Goal: Task Accomplishment & Management: Manage account settings

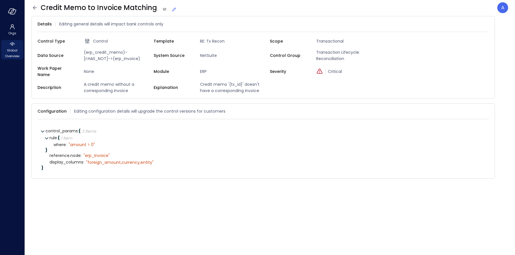
click at [13, 51] on span "Global Overview" at bounding box center [11, 53] width 17 height 11
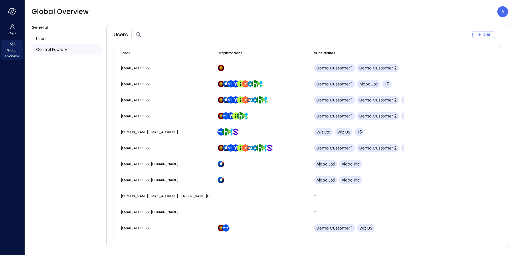
click at [44, 52] on span "Control Factory" at bounding box center [51, 49] width 31 height 6
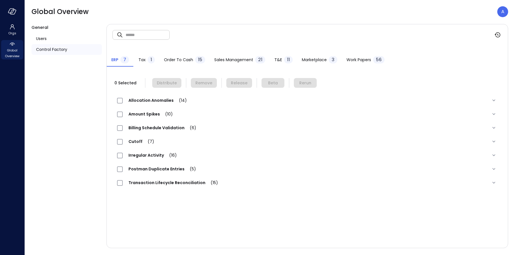
click at [238, 62] on span "Sales Management" at bounding box center [233, 60] width 39 height 6
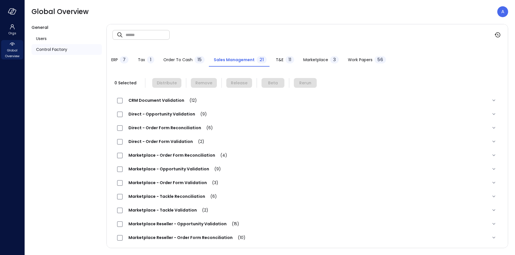
click at [168, 62] on span "Order to Cash" at bounding box center [177, 60] width 29 height 6
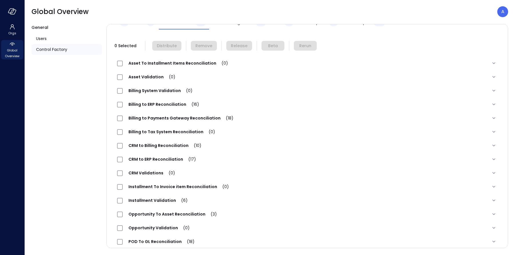
scroll to position [57, 0]
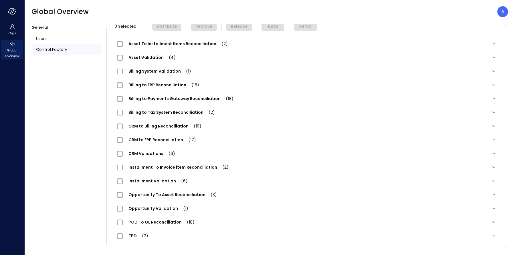
click at [140, 183] on span "Installment Validation (6)" at bounding box center [158, 181] width 71 height 6
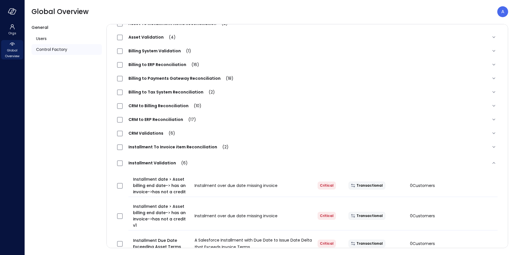
scroll to position [79, 0]
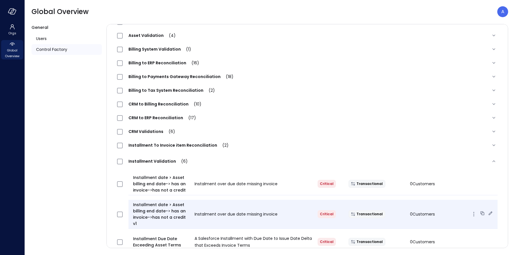
click at [488, 211] on icon at bounding box center [491, 214] width 6 height 6
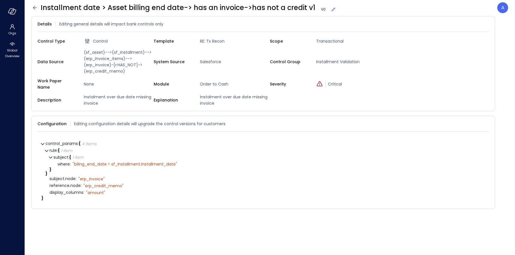
click at [331, 9] on icon at bounding box center [334, 10] width 6 height 6
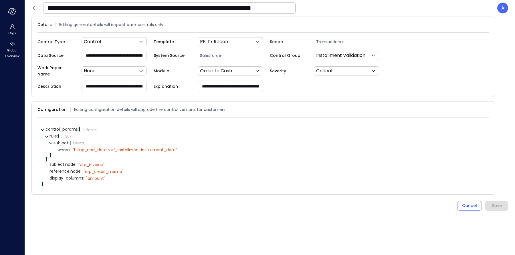
click at [123, 57] on input "**********" at bounding box center [114, 55] width 65 height 11
type input "**********"
click at [499, 202] on div "Save" at bounding box center [497, 205] width 10 height 7
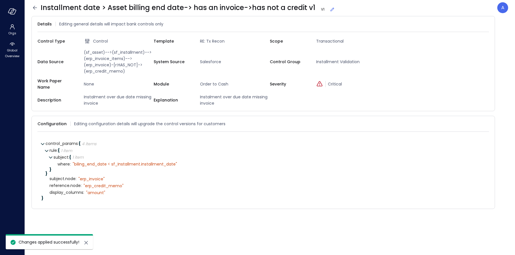
click at [32, 7] on icon at bounding box center [34, 7] width 7 height 7
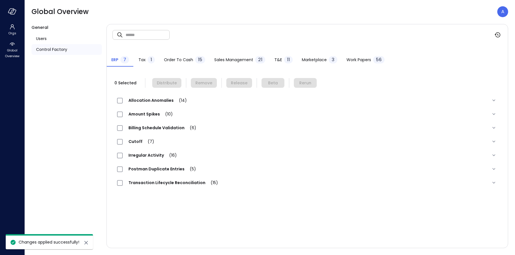
click at [177, 62] on span "Order to Cash" at bounding box center [178, 60] width 29 height 6
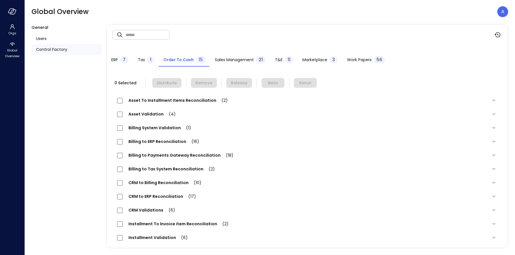
scroll to position [57, 0]
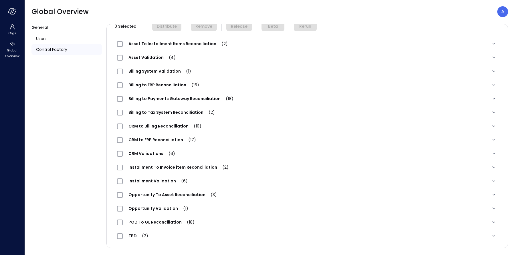
click at [159, 184] on span "Installment Validation (6)" at bounding box center [158, 181] width 71 height 6
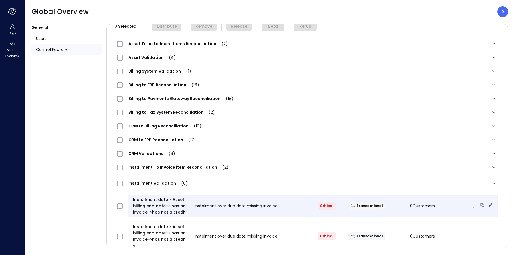
click at [488, 206] on icon at bounding box center [491, 205] width 6 height 6
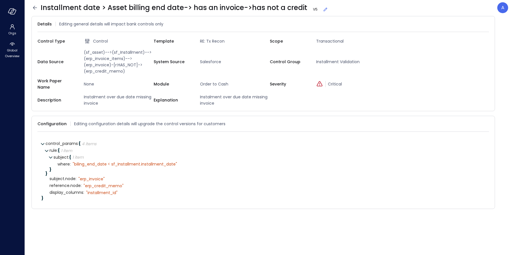
click at [323, 9] on icon at bounding box center [326, 10] width 6 height 6
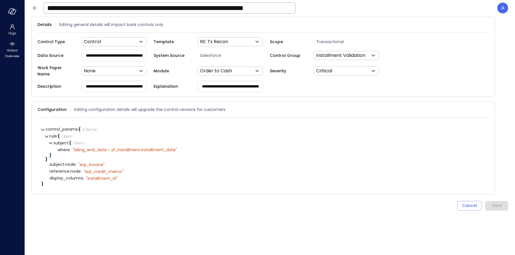
click at [122, 57] on input "**********" at bounding box center [114, 55] width 65 height 11
type input "**********"
click at [495, 202] on div "Save" at bounding box center [497, 205] width 10 height 7
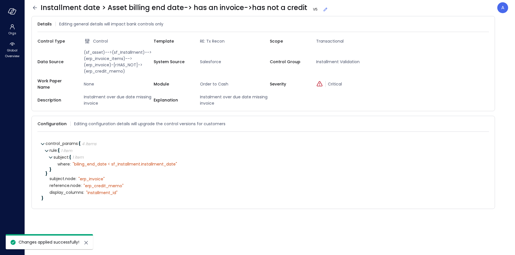
click at [495, 202] on form "Details Editing general details will impact bank controls only Control Type Con…" at bounding box center [269, 132] width 477 height 232
click at [34, 9] on icon at bounding box center [35, 8] width 4 height 4
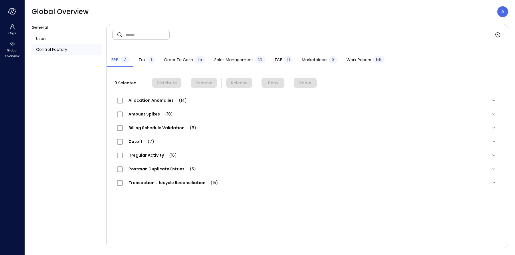
click at [171, 62] on span "Order to Cash" at bounding box center [178, 60] width 29 height 6
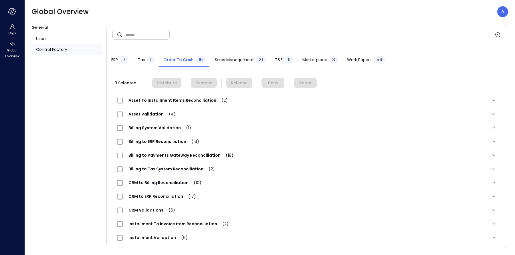
scroll to position [57, 0]
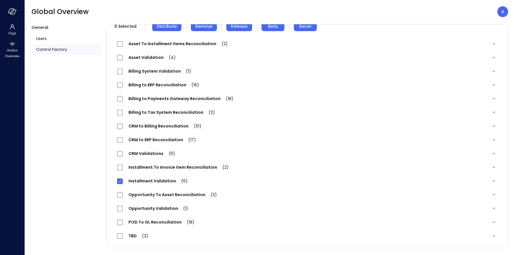
click at [131, 182] on span "Installment Validation (6)" at bounding box center [158, 181] width 71 height 6
click at [144, 181] on span "Installment Validation (6)" at bounding box center [158, 181] width 71 height 6
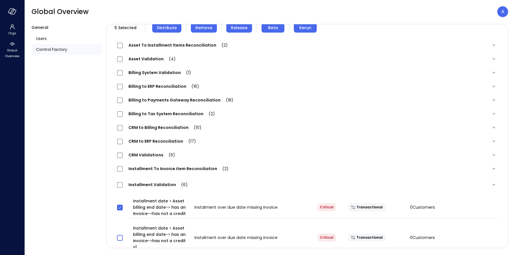
scroll to position [37, 0]
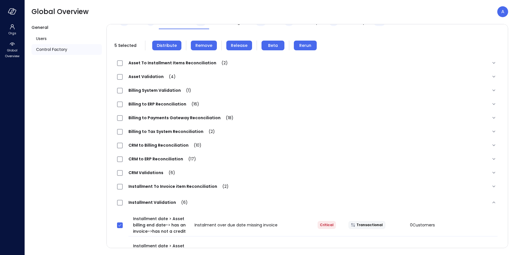
click at [171, 45] on span "Distribute" at bounding box center [167, 45] width 20 height 6
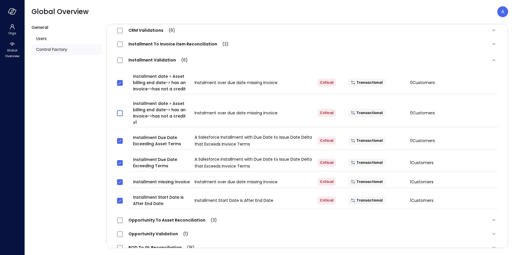
scroll to position [185, 0]
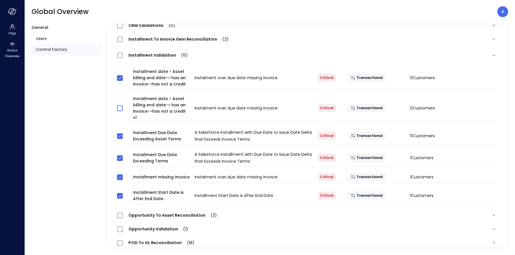
click at [119, 58] on div "Installment Validation (6)" at bounding box center [155, 55] width 76 height 7
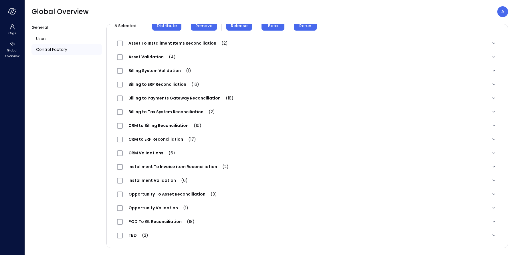
scroll to position [57, 0]
click at [139, 180] on span "Installment Validation (6)" at bounding box center [158, 181] width 71 height 6
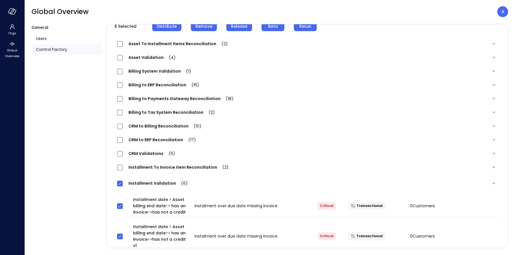
click at [123, 182] on span "Installment Validation (6)" at bounding box center [158, 184] width 71 height 6
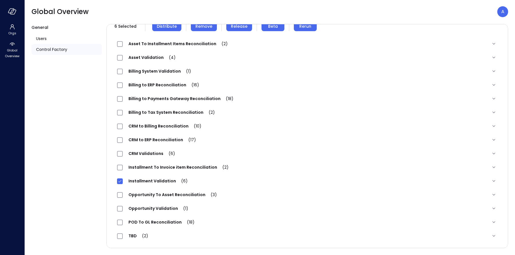
click at [116, 182] on div "Installment Validation (6)" at bounding box center [307, 181] width 390 height 14
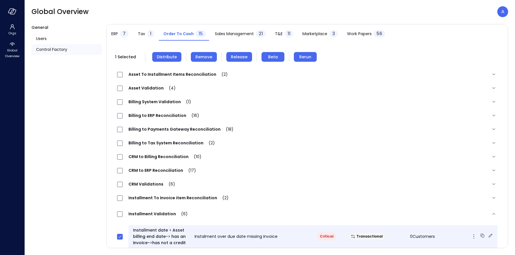
scroll to position [24, 0]
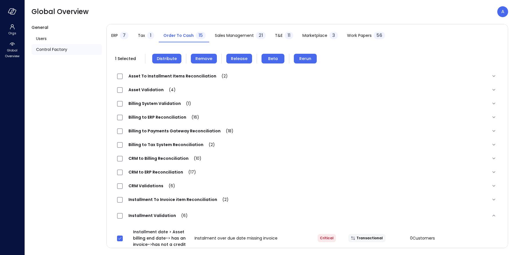
click at [173, 60] on span "Distribute" at bounding box center [167, 59] width 20 height 6
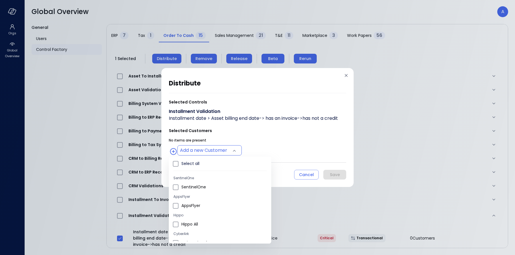
click at [204, 153] on body "Orgs Global Overview Global Overview A General Users Control Factory ​ ​ ERP 7 …" at bounding box center [257, 127] width 515 height 255
type input "**********"
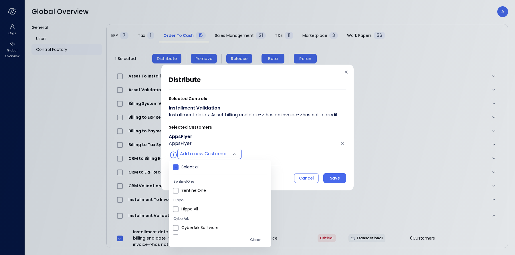
click at [296, 124] on div at bounding box center [257, 127] width 515 height 255
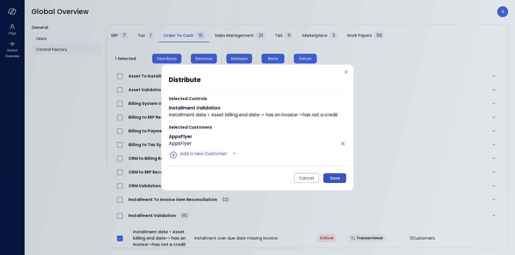
click at [334, 179] on div "Save" at bounding box center [335, 178] width 10 height 7
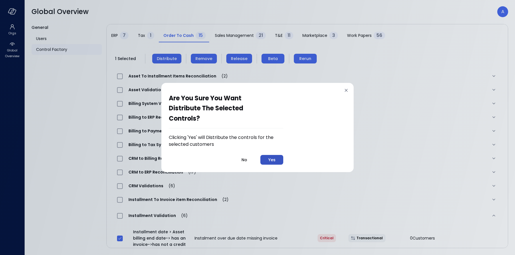
click at [274, 159] on div "Yes" at bounding box center [271, 160] width 7 height 7
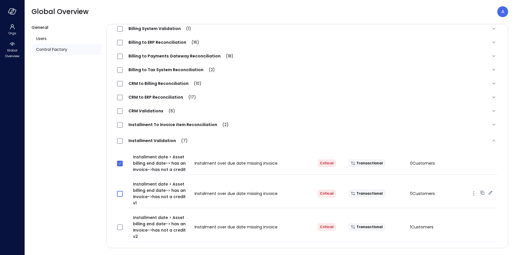
scroll to position [108, 0]
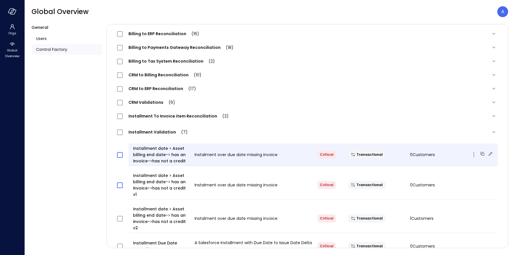
click at [471, 153] on icon "button" at bounding box center [474, 154] width 7 height 7
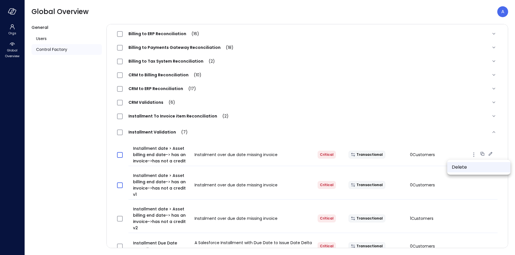
click at [467, 165] on li "Delete" at bounding box center [478, 167] width 63 height 10
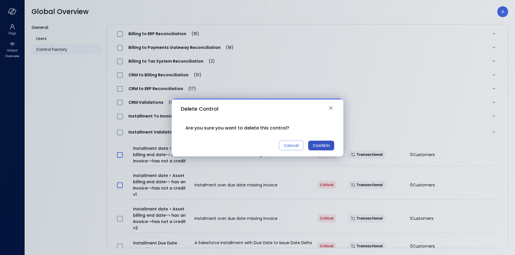
click at [320, 145] on div "Confirm" at bounding box center [321, 145] width 17 height 7
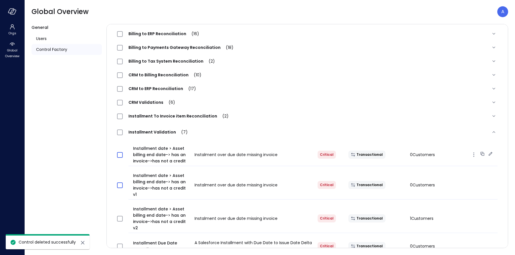
click at [319, 146] on div "Installment date > Asset billing end date-> has an invoice->has not a credit In…" at bounding box center [313, 155] width 369 height 23
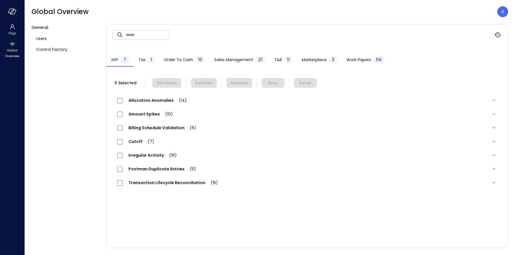
click at [183, 59] on span "Order to Cash" at bounding box center [178, 60] width 29 height 6
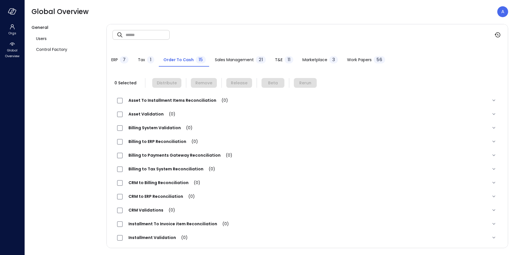
scroll to position [57, 0]
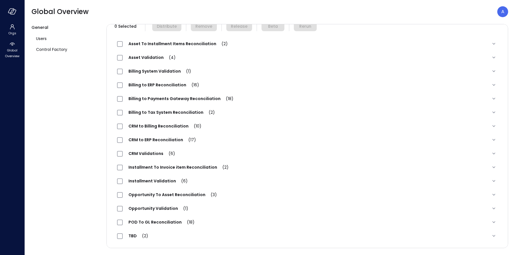
click at [163, 181] on span "Installment Validation (6)" at bounding box center [158, 181] width 71 height 6
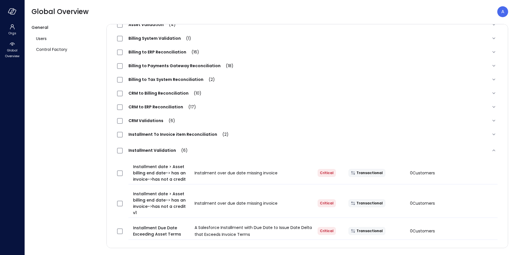
scroll to position [90, 0]
click at [124, 174] on div at bounding box center [123, 172] width 16 height 11
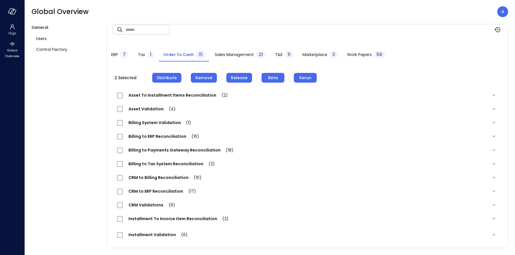
scroll to position [0, 0]
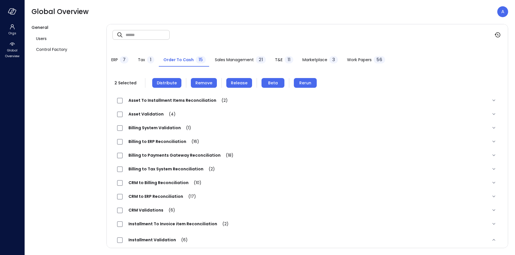
click at [211, 86] on button "Remove" at bounding box center [204, 83] width 26 height 10
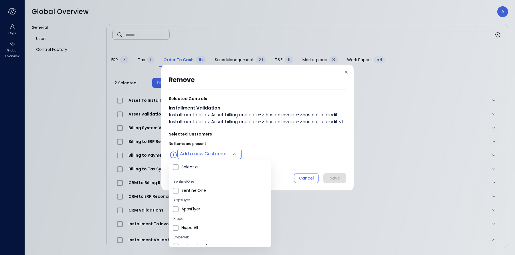
click at [230, 157] on body "Orgs Global Overview Global Overview A General Users Control Factory ​ ​ ERP 7 …" at bounding box center [257, 127] width 515 height 255
click at [179, 209] on li "AppsFlyer" at bounding box center [220, 209] width 102 height 9
type input "**********"
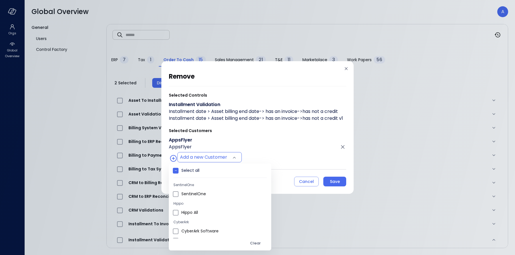
click at [316, 150] on div at bounding box center [257, 127] width 515 height 255
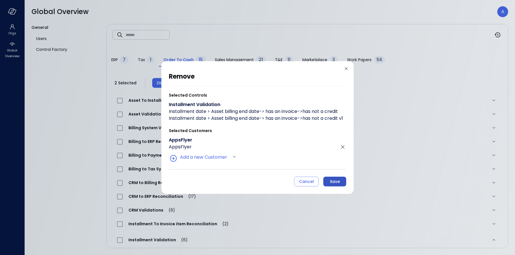
click at [331, 183] on div "Save" at bounding box center [335, 181] width 10 height 7
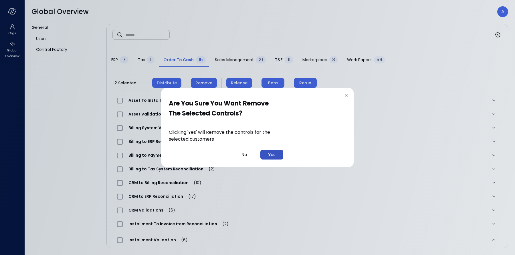
click at [272, 155] on div "Yes" at bounding box center [271, 154] width 7 height 7
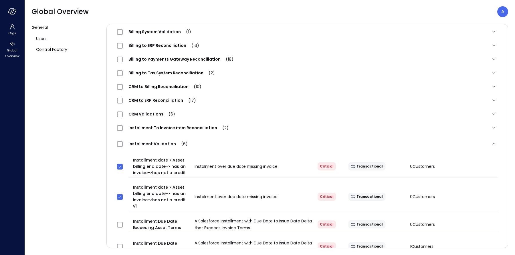
scroll to position [98, 0]
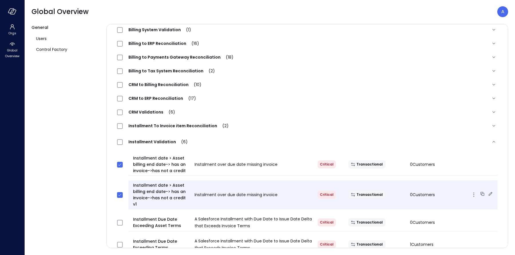
click at [481, 192] on icon at bounding box center [482, 193] width 3 height 3
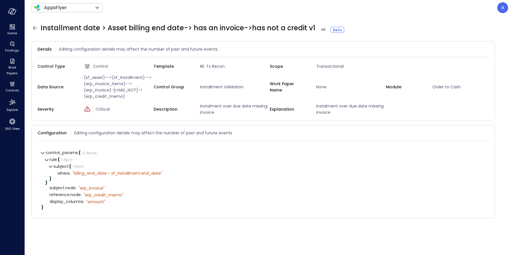
click at [34, 28] on icon at bounding box center [35, 28] width 4 height 4
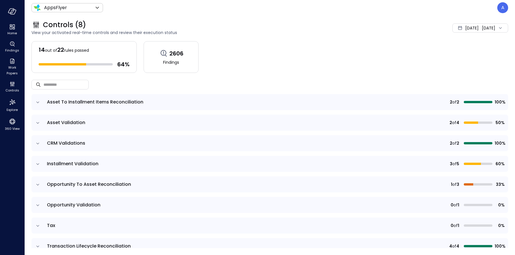
click at [36, 165] on icon "expand row" at bounding box center [38, 164] width 6 height 6
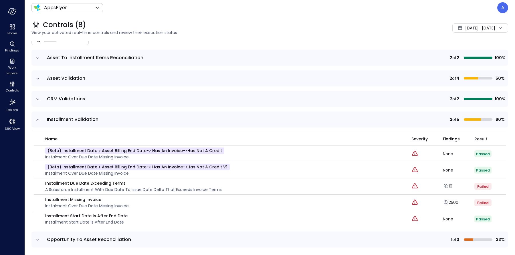
scroll to position [45, 0]
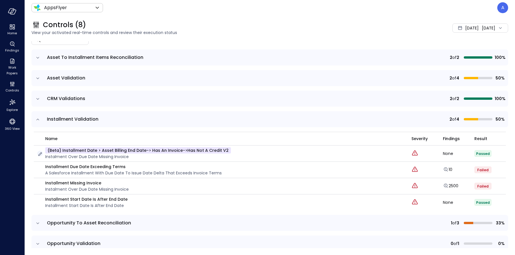
click at [40, 155] on icon "button" at bounding box center [40, 154] width 6 height 6
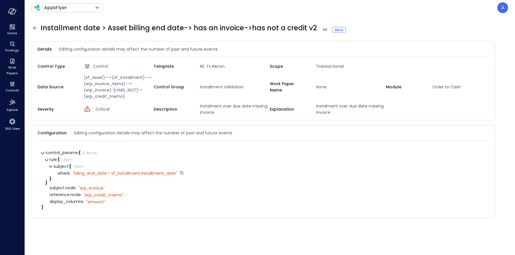
click at [122, 176] on div "" biling_end_date < sf_installment.installment_date"" at bounding box center [125, 173] width 104 height 5
copy div "sf_installment"
click at [34, 29] on icon at bounding box center [35, 28] width 4 height 4
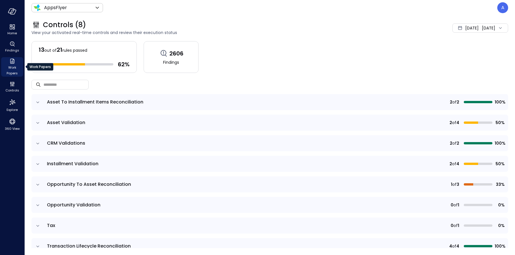
click at [15, 69] on span "Work Papers" at bounding box center [11, 70] width 17 height 11
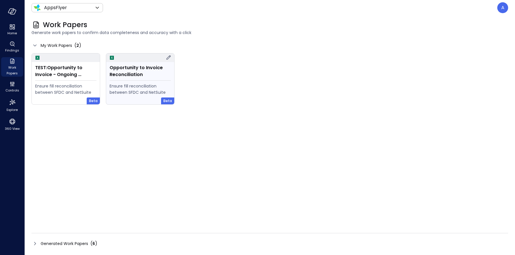
click at [136, 72] on div "Opportunity to Invoice Reconciliation" at bounding box center [140, 71] width 61 height 14
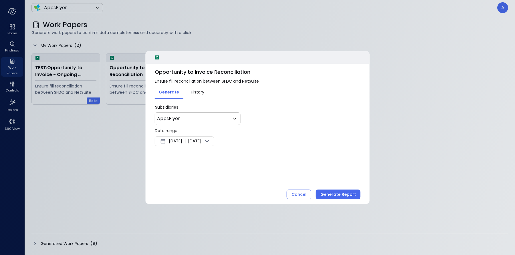
click at [180, 141] on span "Aug 12, 2025" at bounding box center [175, 141] width 13 height 7
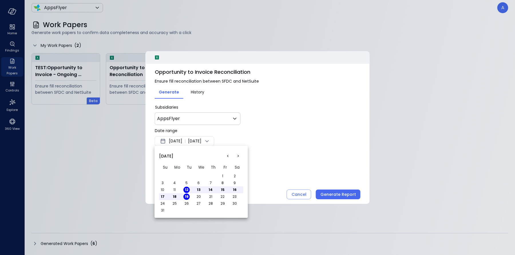
click at [230, 157] on button "<" at bounding box center [228, 156] width 10 height 10
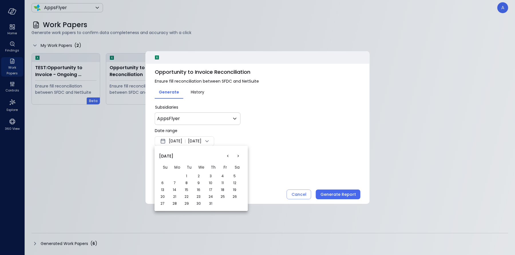
click at [187, 174] on button "1" at bounding box center [186, 176] width 6 height 6
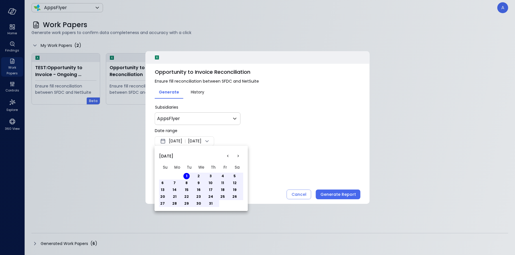
click at [189, 183] on button "8" at bounding box center [186, 183] width 6 height 6
click at [291, 162] on div at bounding box center [257, 127] width 515 height 255
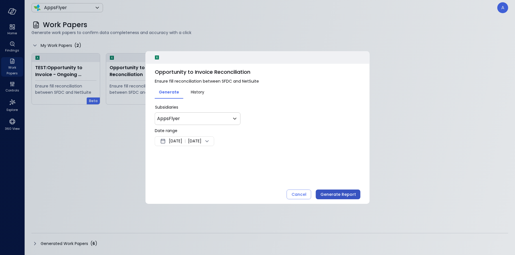
click at [331, 197] on div "Generate Report" at bounding box center [338, 194] width 35 height 7
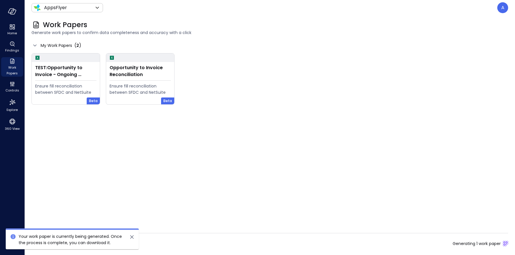
click at [119, 140] on div "TEST:Opportunity to Invoice - Ongoing Anomaly Detection Ensure fill reconciliat…" at bounding box center [269, 135] width 477 height 165
click at [134, 238] on icon "close" at bounding box center [132, 237] width 7 height 7
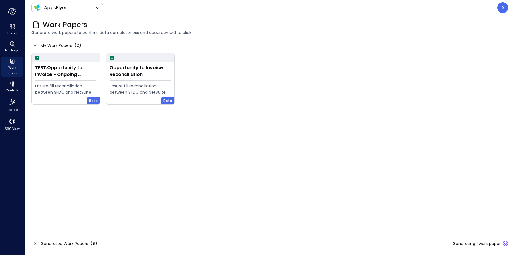
click at [85, 243] on span "Generated Work Papers" at bounding box center [65, 244] width 48 height 6
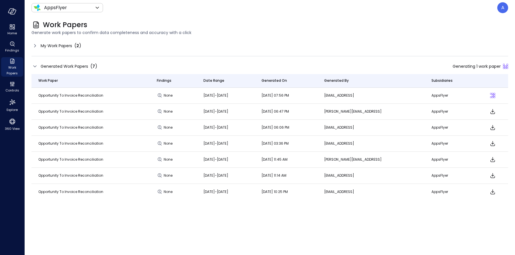
click at [38, 47] on icon at bounding box center [34, 45] width 7 height 7
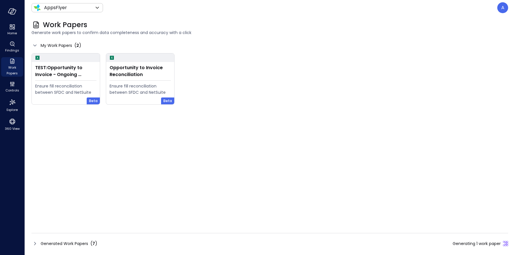
click at [46, 47] on span "My Work Papers" at bounding box center [56, 45] width 31 height 6
click at [54, 48] on span "My Work Papers" at bounding box center [56, 45] width 31 height 6
click at [73, 244] on span "Generated Work Papers" at bounding box center [65, 244] width 48 height 6
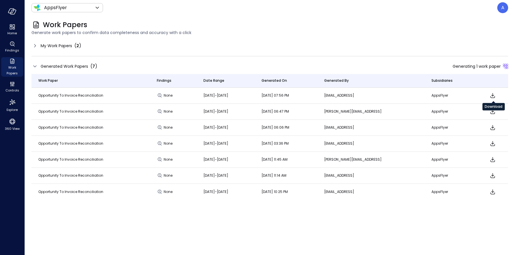
click at [496, 94] on icon "Download" at bounding box center [492, 95] width 7 height 7
click at [496, 127] on icon "Download" at bounding box center [492, 127] width 7 height 7
click at [492, 94] on icon "Download" at bounding box center [492, 95] width 7 height 7
click at [15, 69] on span "Work Papers" at bounding box center [11, 70] width 17 height 11
click at [9, 67] on span "Work Papers" at bounding box center [11, 70] width 17 height 11
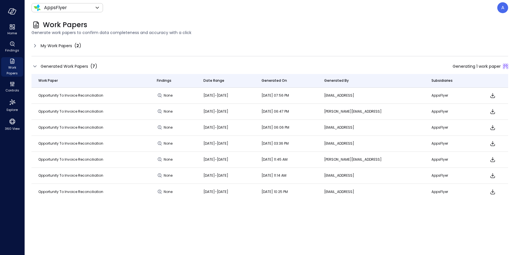
click at [34, 45] on icon at bounding box center [34, 45] width 7 height 7
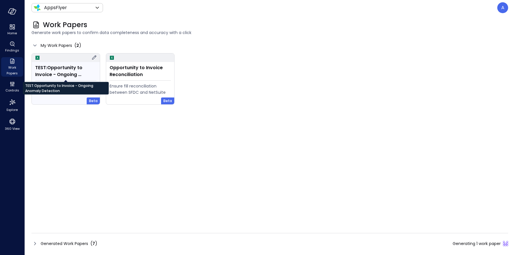
click at [66, 77] on div "TEST:Opportunity to Invoice - Ongoing Anomaly Detection" at bounding box center [65, 71] width 61 height 14
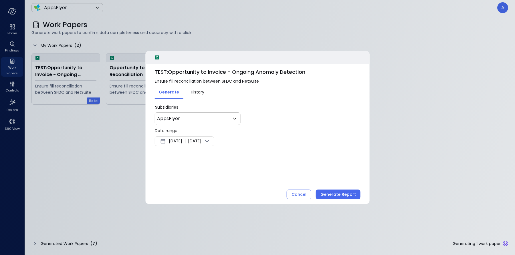
click at [182, 143] on span "Aug 12, 2025" at bounding box center [175, 141] width 13 height 7
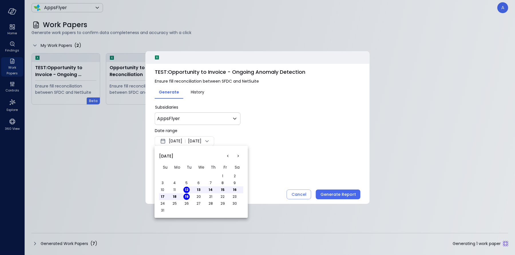
click at [170, 155] on span "August 2025" at bounding box center [166, 156] width 14 height 6
click at [229, 157] on button "<" at bounding box center [228, 156] width 10 height 10
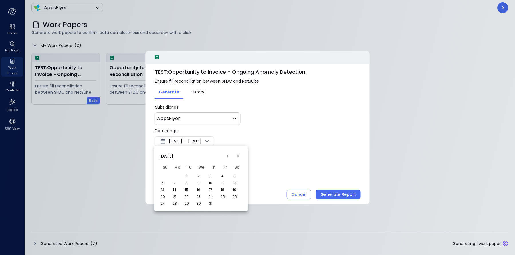
click at [187, 175] on button "1" at bounding box center [186, 176] width 6 height 6
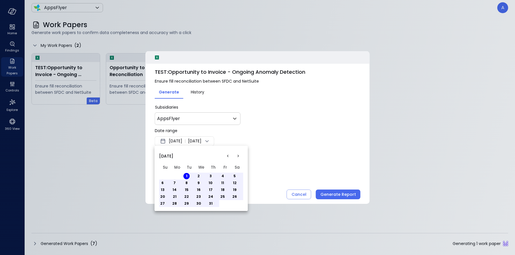
click at [175, 182] on button "7" at bounding box center [174, 183] width 6 height 6
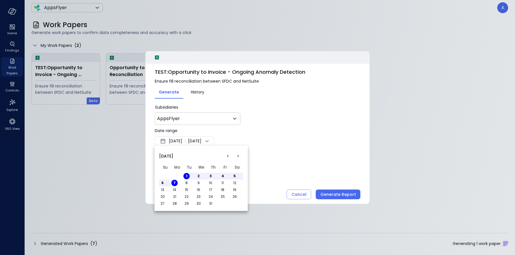
click at [334, 192] on div at bounding box center [257, 127] width 515 height 255
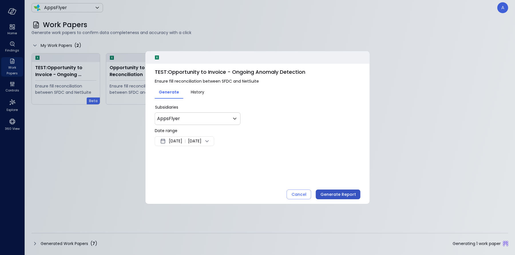
click at [332, 195] on div "Generate Report" at bounding box center [338, 194] width 35 height 7
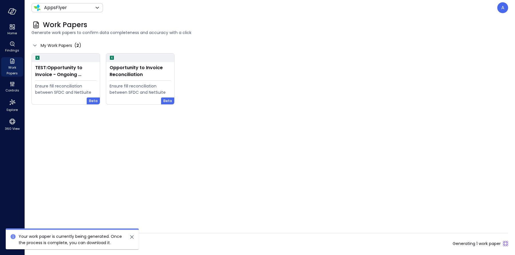
click at [133, 237] on icon "close" at bounding box center [132, 237] width 7 height 7
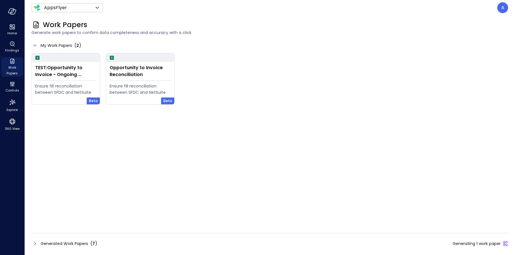
click at [77, 243] on span "Generated Work Papers" at bounding box center [65, 244] width 48 height 6
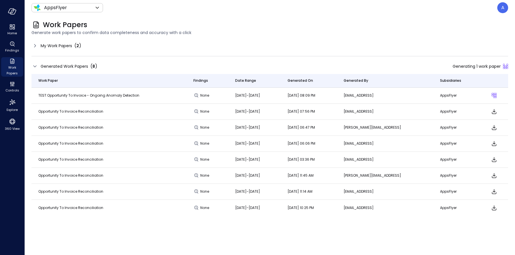
click at [70, 45] on span "My Work Papers" at bounding box center [56, 46] width 31 height 6
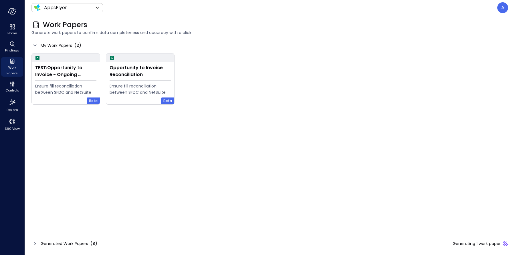
click at [57, 243] on span "Generated Work Papers" at bounding box center [65, 244] width 48 height 6
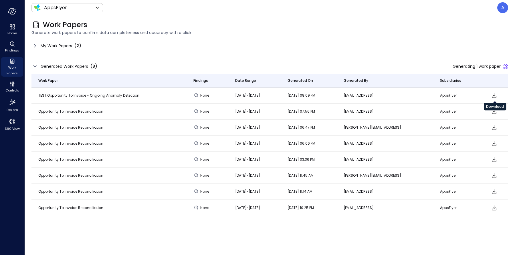
click at [496, 94] on icon "Download" at bounding box center [494, 95] width 7 height 7
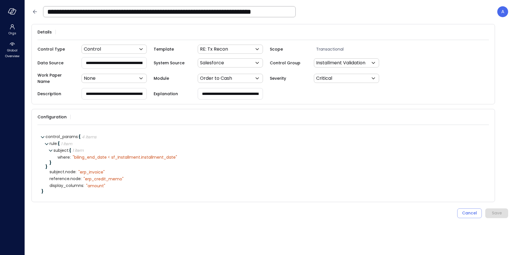
click at [35, 9] on icon at bounding box center [34, 11] width 7 height 7
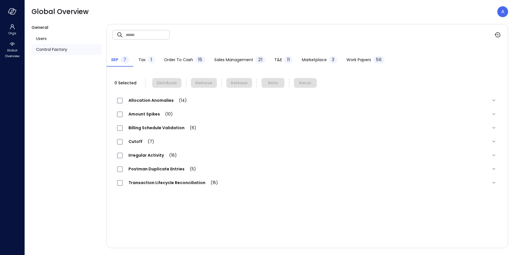
click at [178, 62] on span "Order to Cash" at bounding box center [178, 60] width 29 height 6
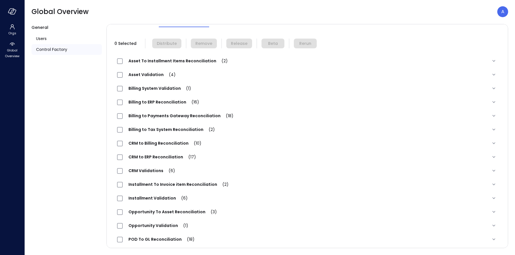
scroll to position [57, 0]
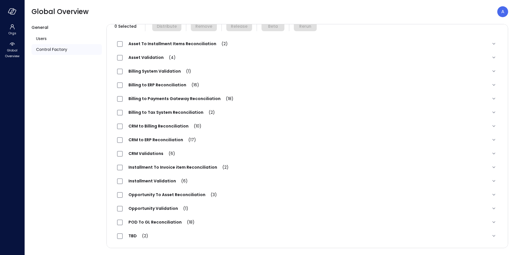
click at [167, 181] on span "Installment Validation (6)" at bounding box center [158, 181] width 71 height 6
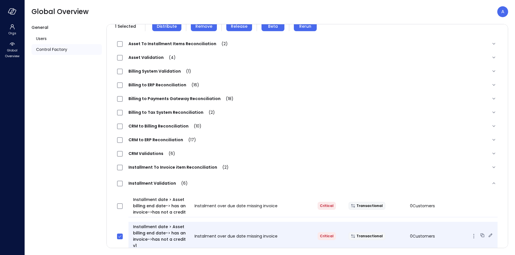
click at [481, 234] on icon at bounding box center [482, 235] width 3 height 3
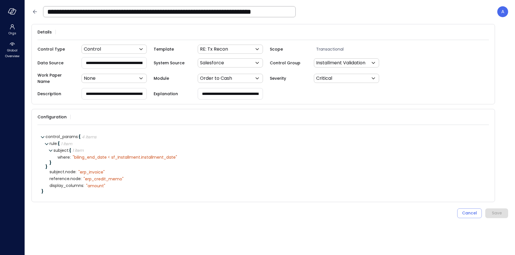
click at [95, 62] on input "**********" at bounding box center [114, 63] width 65 height 11
click at [187, 155] on icon at bounding box center [188, 157] width 5 height 5
click at [116, 154] on textarea "**********" at bounding box center [121, 157] width 96 height 6
type textarea "**********"
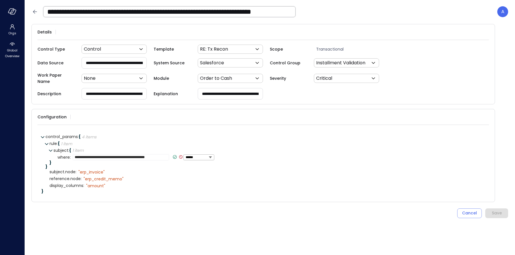
click at [174, 155] on icon at bounding box center [174, 157] width 5 height 5
click at [502, 210] on div "Save" at bounding box center [497, 213] width 10 height 7
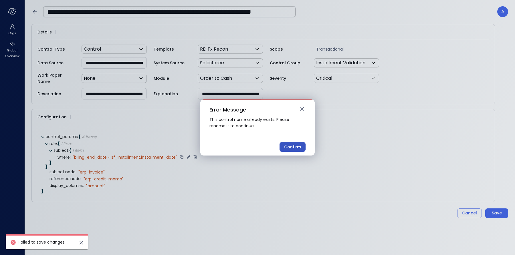
click at [297, 145] on div "Confirm" at bounding box center [292, 147] width 17 height 7
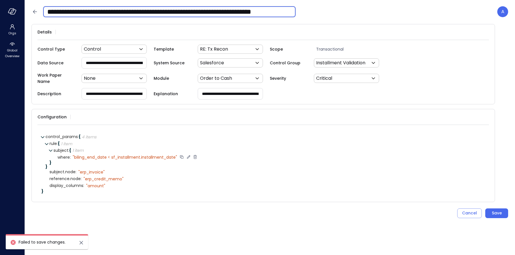
scroll to position [0, 21]
drag, startPoint x: 273, startPoint y: 13, endPoint x: 393, endPoint y: 33, distance: 122.0
click at [393, 33] on div "**********" at bounding box center [270, 127] width 491 height 255
click at [289, 13] on input "**********" at bounding box center [169, 11] width 253 height 15
click at [259, 10] on input "**********" at bounding box center [169, 11] width 252 height 15
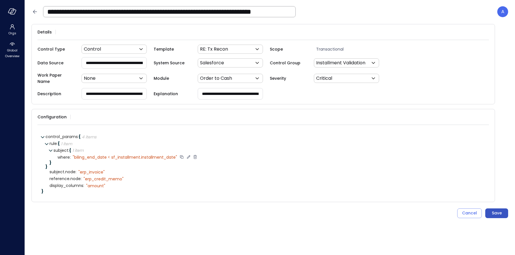
scroll to position [0, 0]
click at [499, 213] on button "Save" at bounding box center [496, 214] width 23 height 10
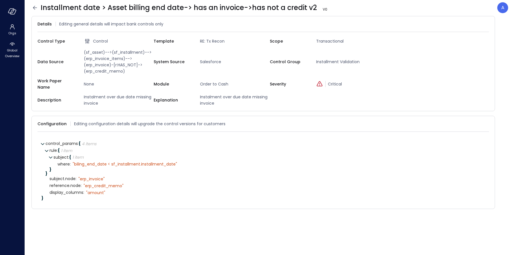
click at [33, 9] on icon at bounding box center [34, 7] width 7 height 7
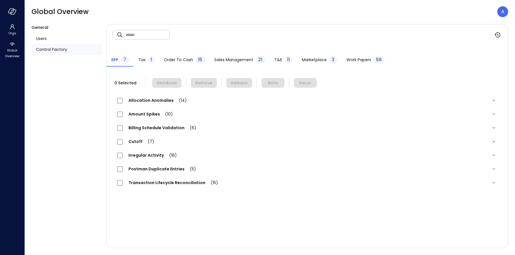
click at [187, 58] on span "Order to Cash" at bounding box center [178, 60] width 29 height 6
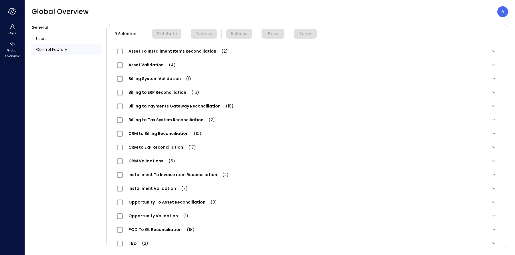
scroll to position [57, 0]
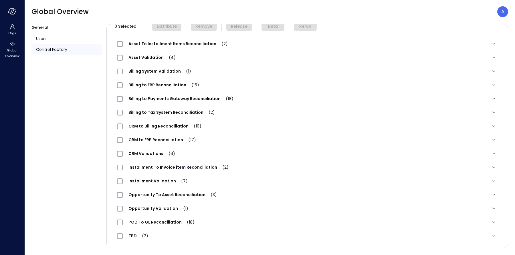
click at [155, 167] on span "Installment To Invoice item Reconciliation (2)" at bounding box center [179, 168] width 112 height 6
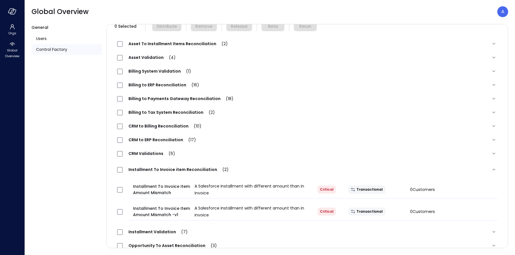
click at [155, 167] on span "Installment To Invoice item Reconciliation (2)" at bounding box center [179, 170] width 112 height 6
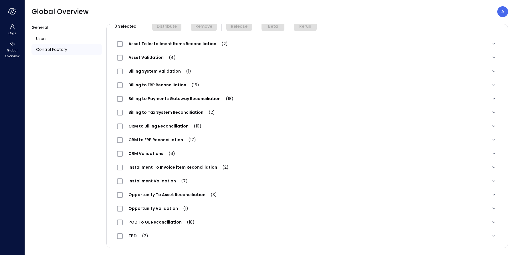
click at [155, 167] on span "Installment To Invoice item Reconciliation (2)" at bounding box center [179, 168] width 112 height 6
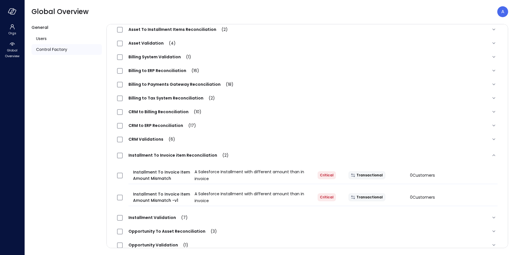
scroll to position [72, 0]
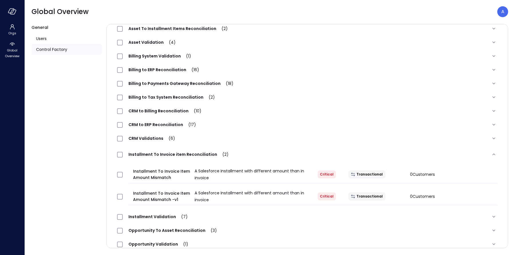
click at [155, 153] on span "Installment To Invoice item Reconciliation (2)" at bounding box center [179, 155] width 112 height 6
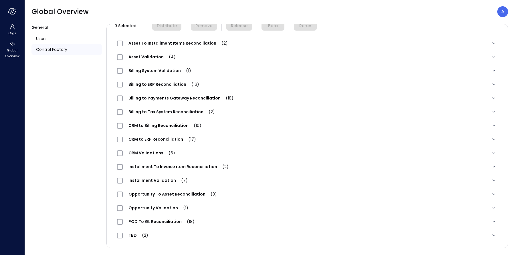
scroll to position [57, 0]
click at [157, 176] on div "Installment Validation (7)" at bounding box center [307, 181] width 390 height 14
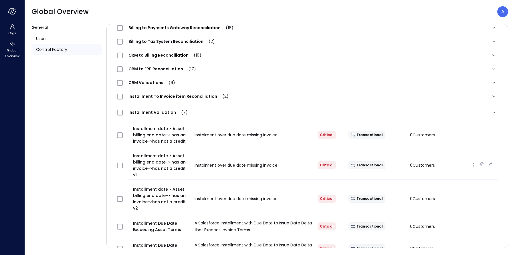
scroll to position [129, 0]
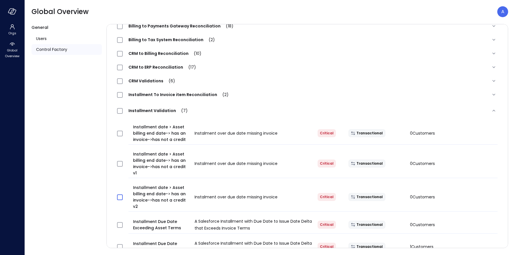
click at [122, 195] on span at bounding box center [120, 198] width 6 height 6
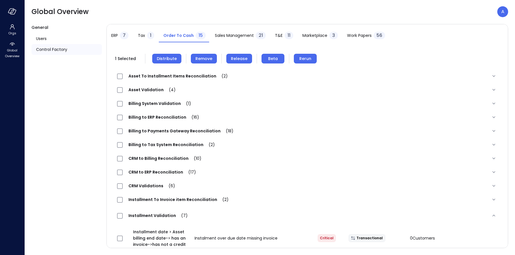
scroll to position [6, 0]
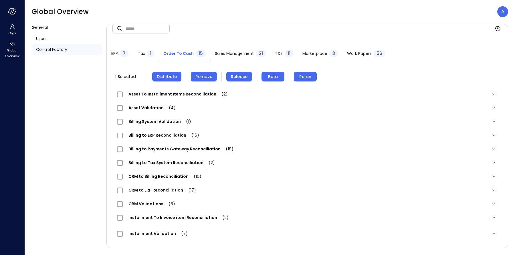
click at [171, 74] on span "Distribute" at bounding box center [167, 77] width 20 height 6
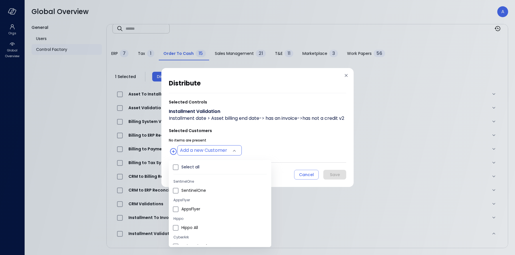
click at [194, 150] on body "Orgs Global Overview Global Overview A General Users Control Factory ​ ​ ERP 7 …" at bounding box center [257, 127] width 515 height 255
type input "**********"
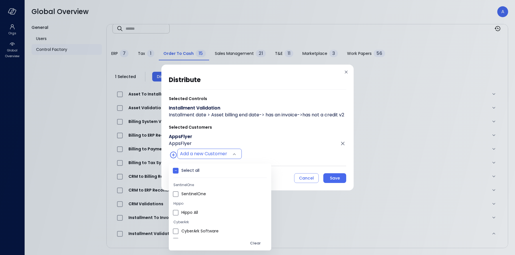
click at [260, 136] on div at bounding box center [257, 127] width 515 height 255
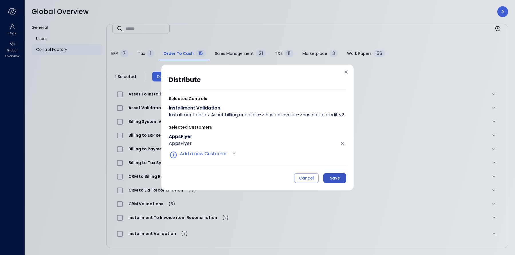
click at [331, 182] on div "Save" at bounding box center [335, 178] width 10 height 7
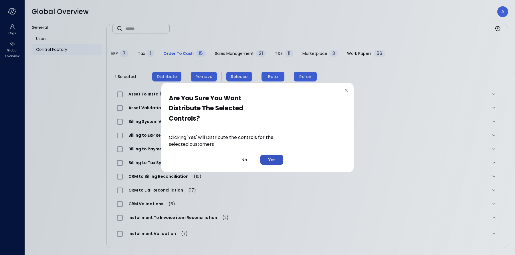
click at [271, 162] on div "Yes" at bounding box center [271, 160] width 7 height 7
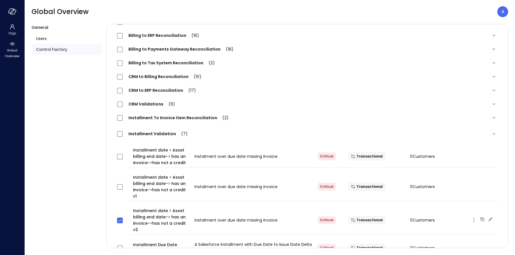
scroll to position [107, 0]
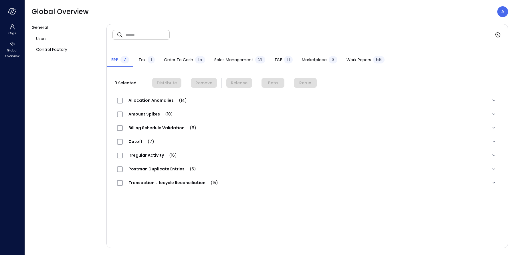
click at [167, 62] on span "Order to Cash" at bounding box center [178, 60] width 29 height 6
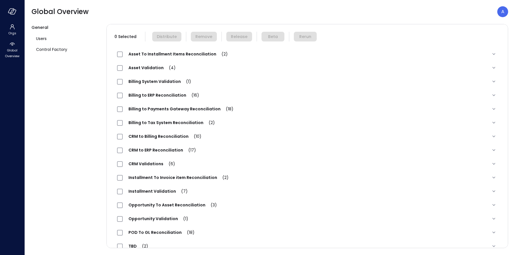
scroll to position [57, 0]
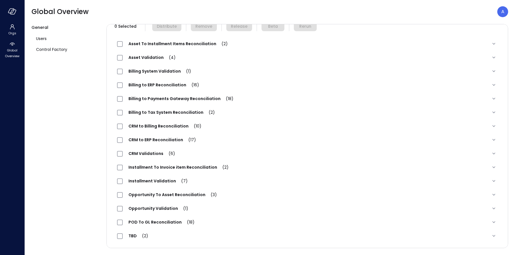
click at [162, 183] on span "Installment Validation (7)" at bounding box center [158, 181] width 71 height 6
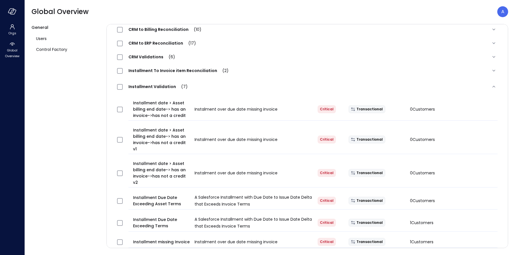
scroll to position [156, 0]
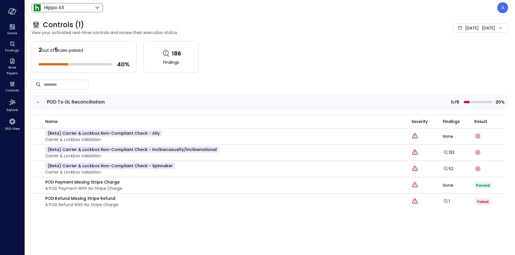
click at [71, 5] on body "Home Findings Work Papers Controls Explore 360 View Hippo All ******* ​ A Contr…" at bounding box center [257, 127] width 515 height 255
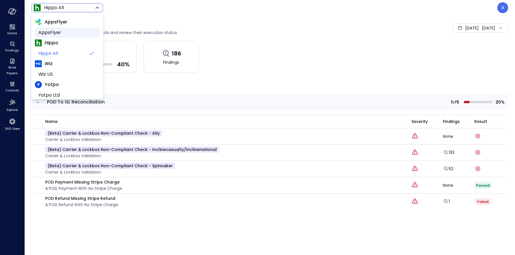
click at [60, 33] on span "AppsFlyer" at bounding box center [66, 32] width 57 height 7
type input "*******"
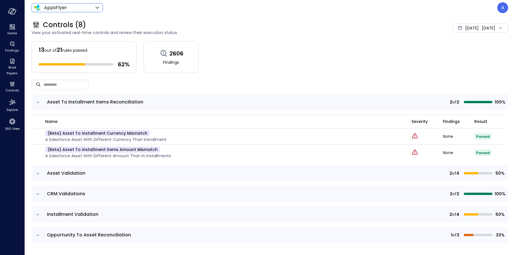
click at [35, 215] on icon "expand row" at bounding box center [38, 215] width 6 height 6
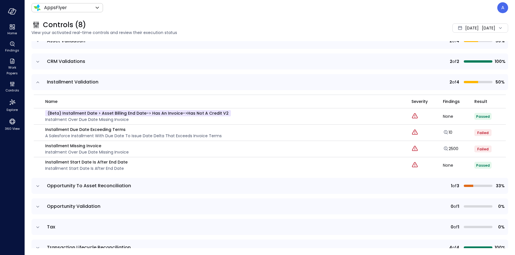
scroll to position [136, 0]
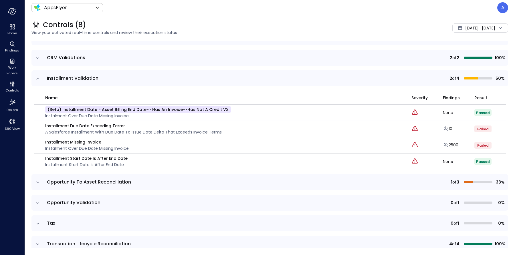
click at [465, 27] on span "[DATE]" at bounding box center [471, 28] width 13 height 6
click at [462, 60] on li "Current Year [DATE]" at bounding box center [470, 62] width 46 height 9
click at [39, 113] on icon "button" at bounding box center [40, 114] width 4 height 4
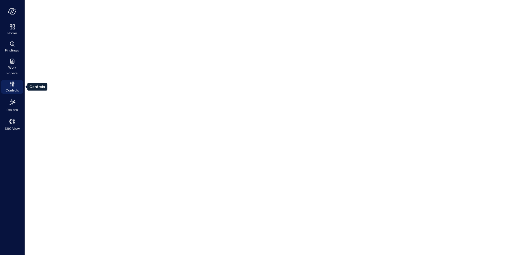
click at [13, 88] on span "Controls" at bounding box center [12, 91] width 14 height 6
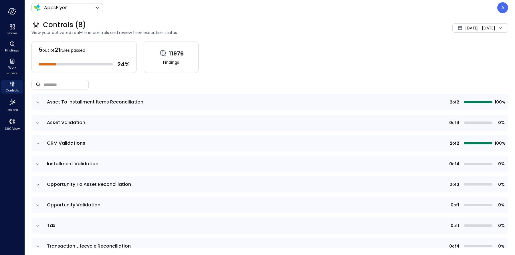
scroll to position [10, 0]
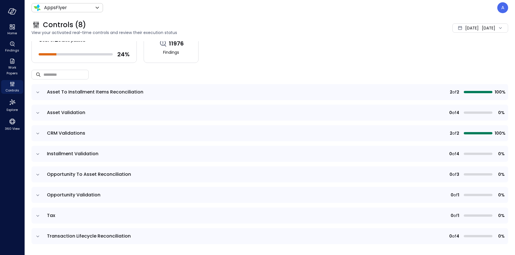
click at [39, 152] on icon "expand row" at bounding box center [38, 154] width 6 height 6
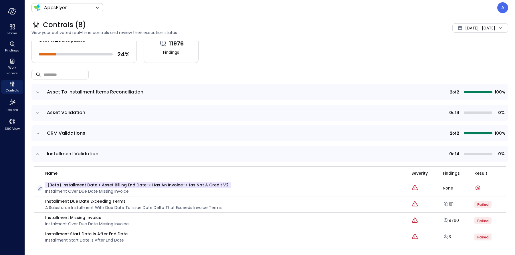
click at [40, 187] on icon "button" at bounding box center [40, 189] width 6 height 6
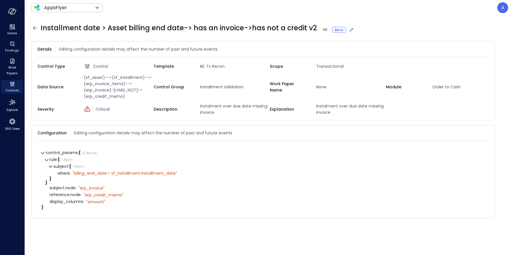
click at [349, 29] on icon at bounding box center [352, 30] width 6 height 6
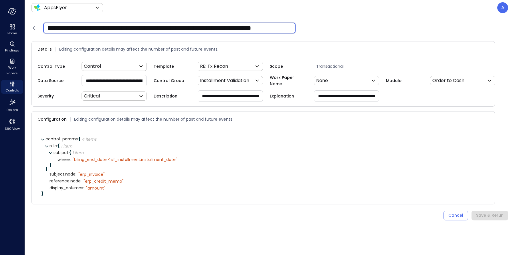
scroll to position [0, 23]
drag, startPoint x: 281, startPoint y: 30, endPoint x: 324, endPoint y: 36, distance: 43.9
click at [324, 36] on div "**********" at bounding box center [267, 27] width 484 height 25
click at [289, 29] on input "**********" at bounding box center [169, 28] width 253 height 15
click at [479, 218] on div "Save & Rerun" at bounding box center [489, 215] width 27 height 7
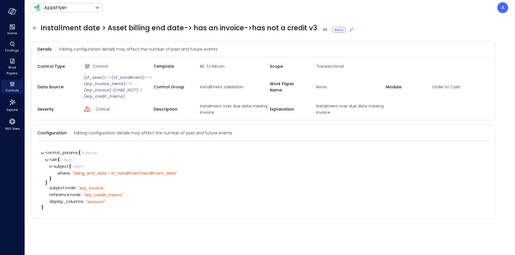
click at [35, 32] on div "Installment date > Asset billing end date-> has an invoice->has not a credit v3…" at bounding box center [269, 27] width 477 height 9
click at [35, 28] on icon at bounding box center [35, 28] width 4 height 4
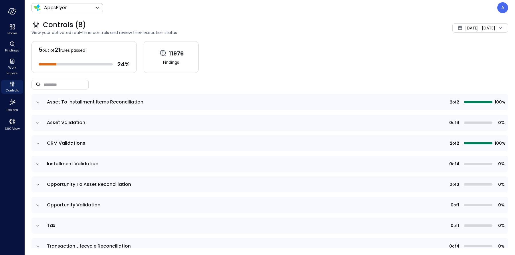
scroll to position [10, 0]
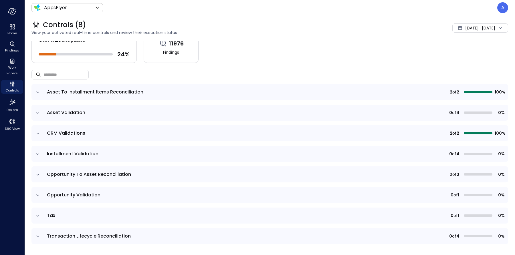
click at [80, 156] on span "Installment Validation" at bounding box center [73, 154] width 52 height 7
click at [39, 154] on icon "expand row" at bounding box center [38, 154] width 6 height 6
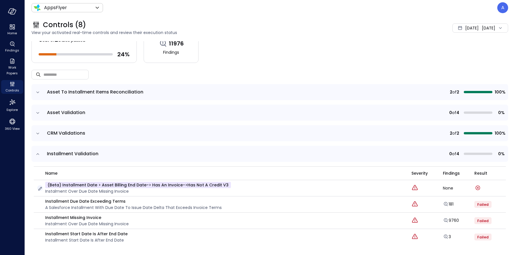
click at [39, 189] on icon "button" at bounding box center [40, 189] width 6 height 6
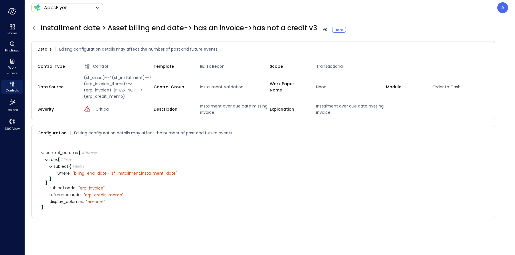
click at [100, 78] on span "(sf_asset)-->(sf_installment)-->(erp_invoice_items)-->(erp_invoice)-[r:HAS_NOT]…" at bounding box center [118, 86] width 72 height 25
copy span "sf_asset"
click at [33, 28] on icon at bounding box center [35, 28] width 4 height 4
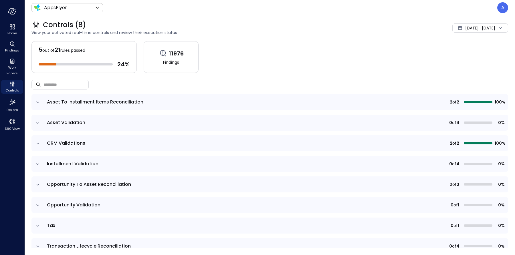
click at [62, 164] on span "Installment Validation" at bounding box center [73, 164] width 52 height 7
click at [37, 161] on icon "expand row" at bounding box center [38, 164] width 6 height 6
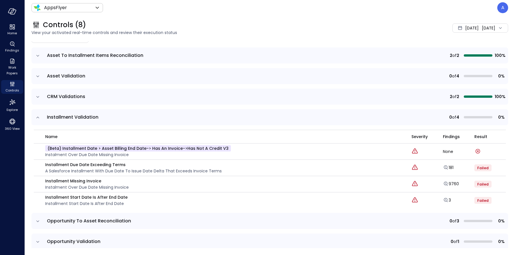
scroll to position [49, 0]
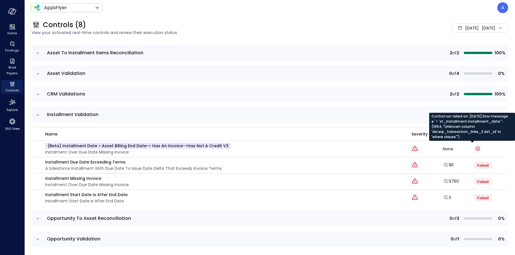
click at [473, 123] on div "Control run failed on: Aug 19, 2025 Error message: e` < `sf_installment.install…" at bounding box center [472, 127] width 86 height 28
click at [457, 131] on div "Control run failed on: Aug 19, 2025 Error message: e` < `sf_installment.install…" at bounding box center [472, 127] width 86 height 28
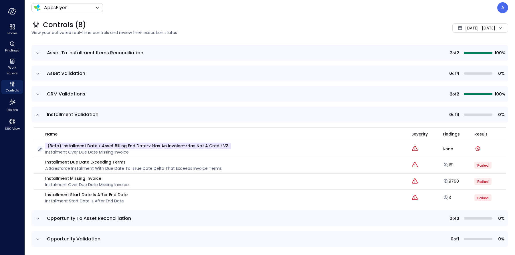
click at [40, 149] on icon "button" at bounding box center [40, 150] width 6 height 6
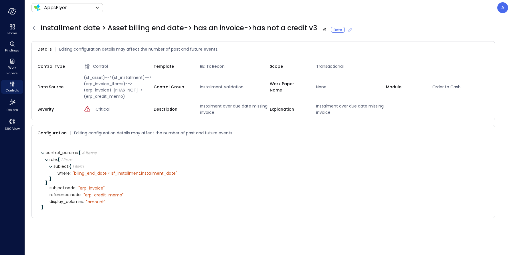
click at [347, 30] on icon at bounding box center [350, 30] width 6 height 6
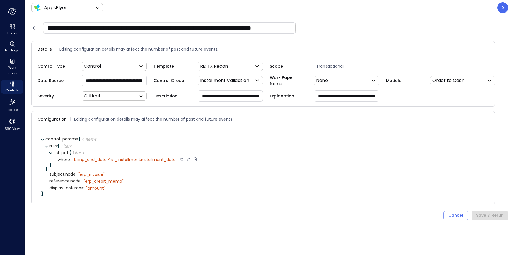
click at [158, 162] on div "" biling_end_date < sf_installment.installment_date"" at bounding box center [125, 159] width 104 height 5
click at [157, 163] on textarea "**********" at bounding box center [121, 160] width 96 height 6
click at [145, 163] on textarea "**********" at bounding box center [114, 160] width 82 height 6
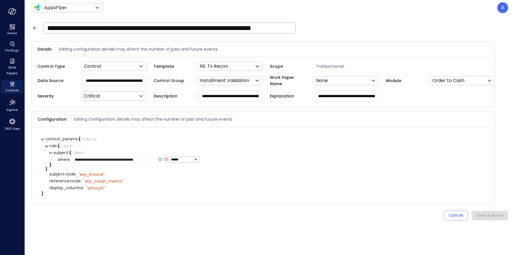
click at [145, 163] on textarea "**********" at bounding box center [114, 160] width 82 height 6
type textarea "**********"
click at [159, 162] on icon at bounding box center [161, 159] width 5 height 5
click at [496, 219] on div "Save & Rerun" at bounding box center [489, 215] width 27 height 7
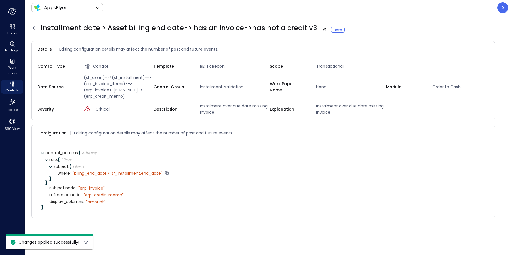
click at [34, 28] on icon at bounding box center [34, 28] width 7 height 7
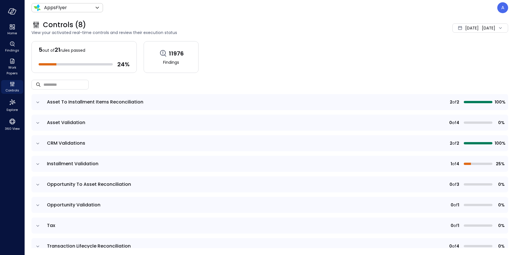
click at [39, 164] on icon "expand row" at bounding box center [38, 164] width 6 height 6
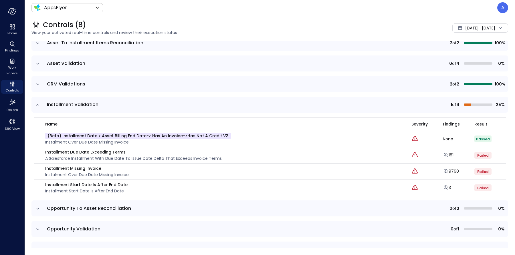
scroll to position [50, 0]
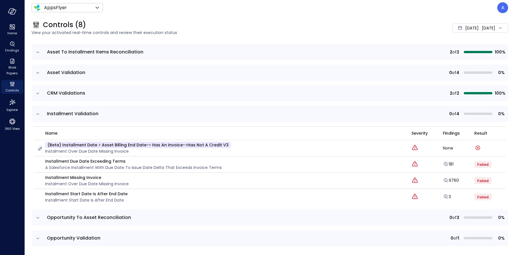
click at [39, 147] on icon "button" at bounding box center [40, 149] width 6 height 6
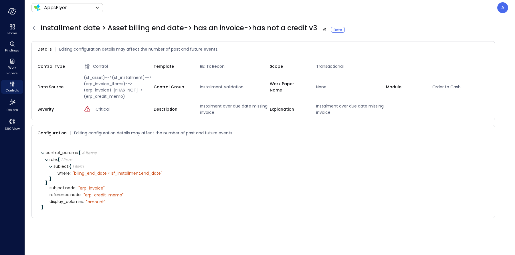
click at [98, 76] on span "(sf_asset)-->(sf_installment)-->(erp_invoice_items)-->(erp_invoice)-[r:HAS_NOT]…" at bounding box center [118, 86] width 72 height 25
copy span "sf_asset"
click at [349, 30] on icon at bounding box center [351, 30] width 4 height 4
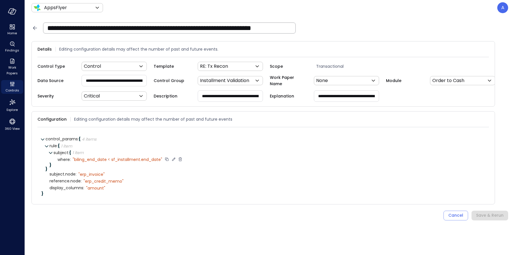
click at [92, 162] on div "" biling_end_date < sf_installment.end_date"" at bounding box center [118, 159] width 90 height 5
click at [173, 162] on icon at bounding box center [173, 159] width 5 height 5
click at [87, 163] on textarea "**********" at bounding box center [114, 160] width 83 height 6
type textarea "**********"
click at [148, 162] on icon at bounding box center [149, 159] width 5 height 5
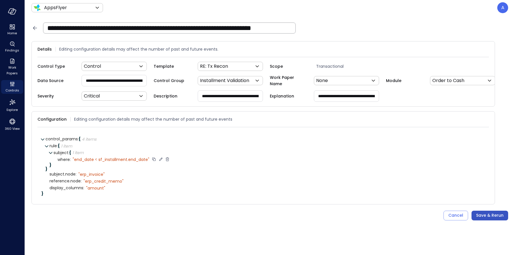
click at [480, 217] on div "Save & Rerun" at bounding box center [489, 215] width 27 height 7
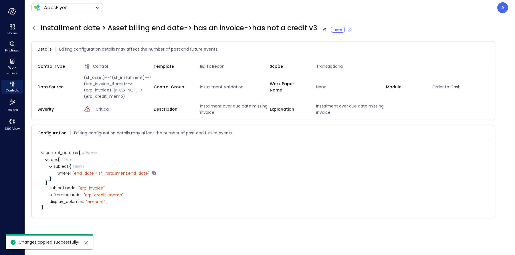
click at [33, 31] on icon at bounding box center [34, 28] width 7 height 7
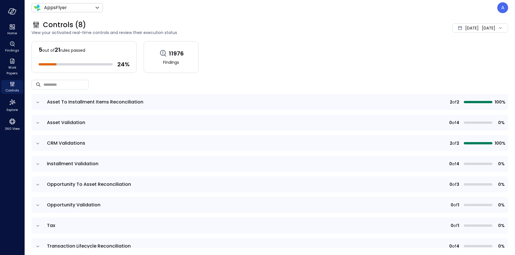
click at [38, 167] on td at bounding box center [37, 164] width 12 height 16
click at [39, 162] on icon "expand row" at bounding box center [38, 164] width 6 height 6
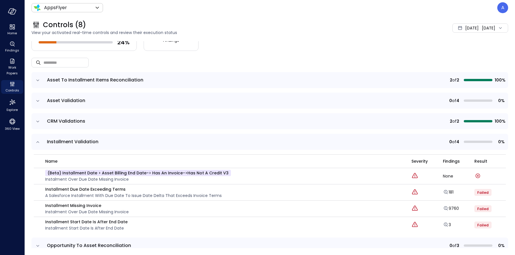
scroll to position [33, 0]
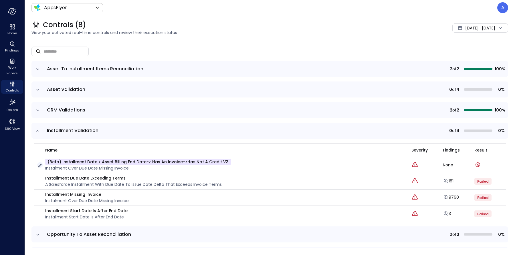
click at [39, 166] on icon "button" at bounding box center [40, 166] width 6 height 6
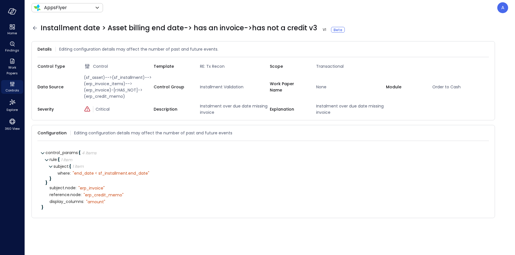
click at [92, 78] on span "(sf_asset)-->(sf_installment)-->(erp_invoice_items)-->(erp_invoice)-[r:HAS_NOT]…" at bounding box center [118, 86] width 72 height 25
copy span "sf_asset"
click at [36, 29] on icon at bounding box center [34, 28] width 7 height 7
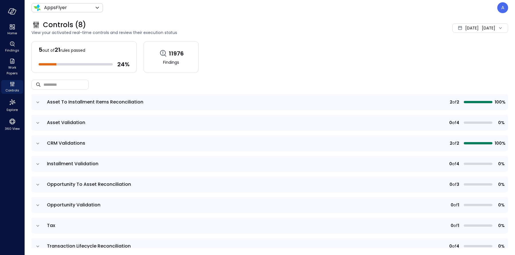
click at [37, 163] on icon "expand row" at bounding box center [38, 164] width 6 height 6
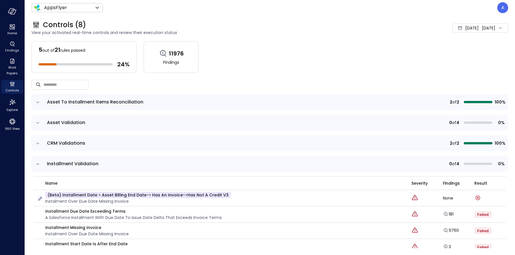
click at [41, 197] on icon "button" at bounding box center [40, 199] width 4 height 4
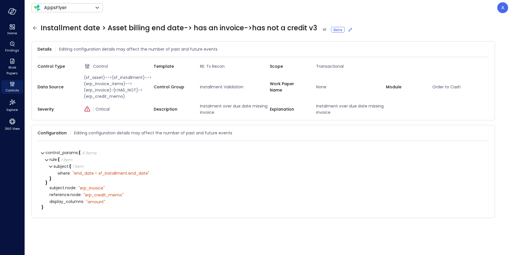
click at [347, 31] on icon at bounding box center [350, 30] width 6 height 6
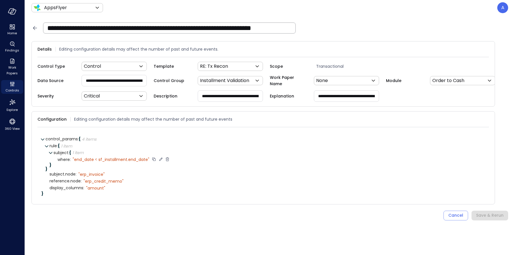
click at [159, 162] on icon at bounding box center [160, 159] width 5 height 5
click at [76, 163] on textarea "**********" at bounding box center [108, 160] width 71 height 6
type textarea "**********"
click at [164, 162] on icon at bounding box center [166, 159] width 5 height 5
click at [496, 219] on div "Save & Rerun" at bounding box center [489, 215] width 27 height 7
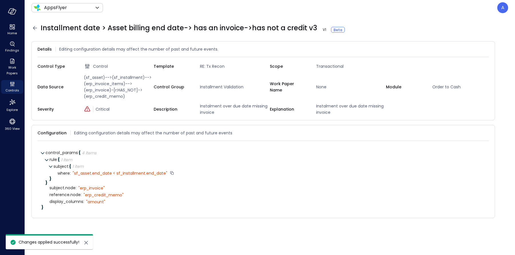
click at [33, 27] on icon at bounding box center [34, 28] width 7 height 7
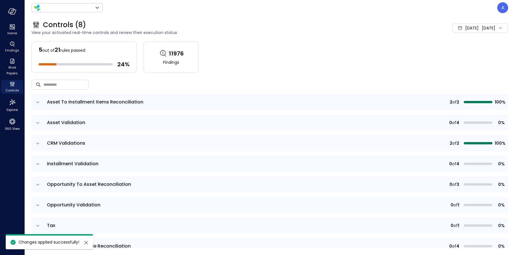
type input "*******"
click at [39, 162] on icon "expand row" at bounding box center [38, 164] width 6 height 6
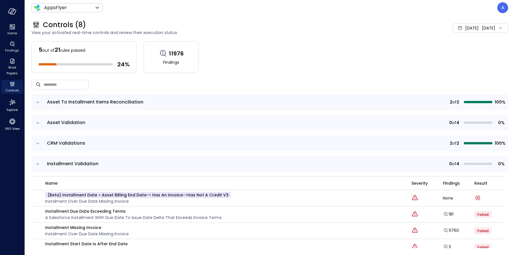
click at [474, 25] on div "Jan 1, 2025 Aug 19, 2025" at bounding box center [481, 27] width 56 height 9
click at [463, 44] on li "August 2025" at bounding box center [466, 43] width 46 height 9
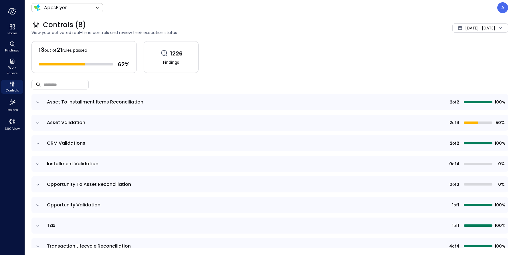
click at [37, 163] on icon "expand row" at bounding box center [37, 163] width 3 height 1
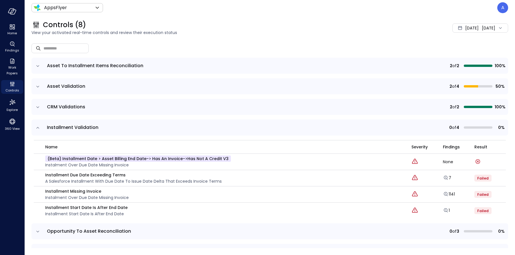
scroll to position [39, 0]
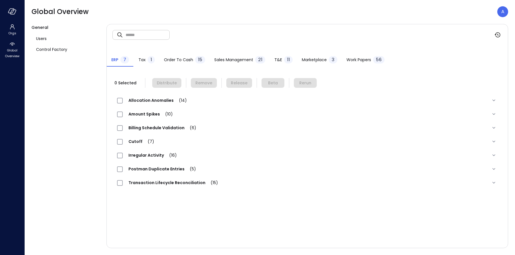
click at [189, 61] on span "Order to Cash" at bounding box center [178, 60] width 29 height 6
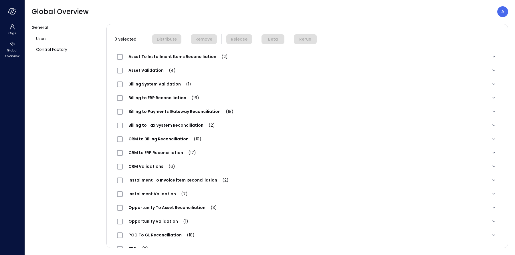
scroll to position [57, 0]
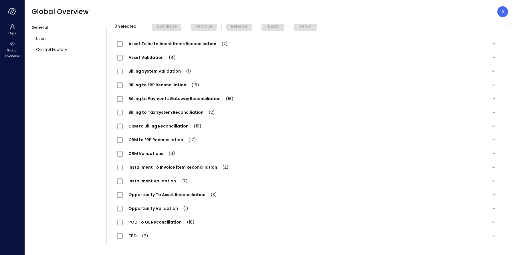
click at [157, 180] on span "Installment Validation (7)" at bounding box center [158, 181] width 71 height 6
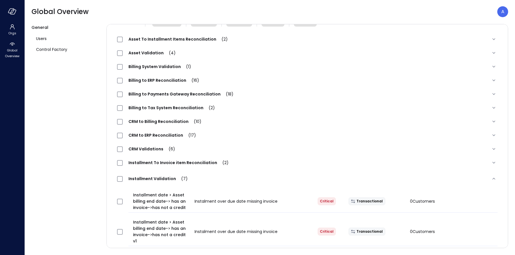
scroll to position [0, 0]
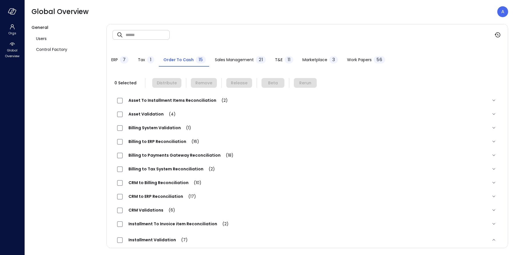
click at [351, 61] on span "Work Papers" at bounding box center [359, 60] width 25 height 6
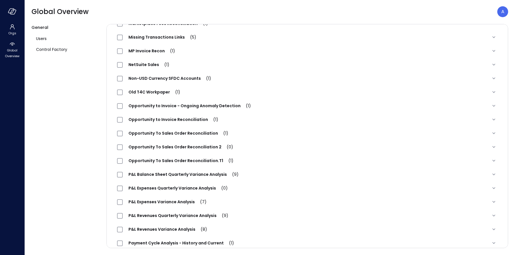
scroll to position [294, 0]
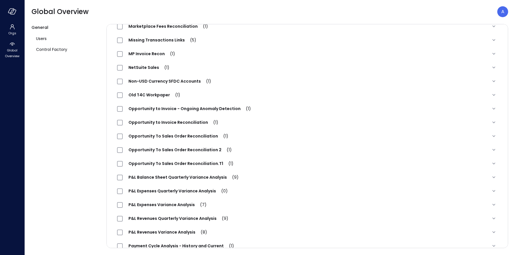
click at [191, 124] on span "Opportunity to Invoice Reconciliation (1)" at bounding box center [173, 123] width 101 height 6
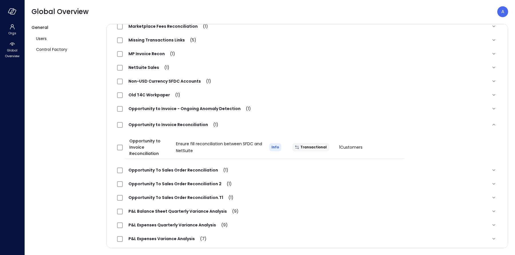
click at [166, 110] on span "Opportunity to Invoice - Ongoing Anomaly Detection (1)" at bounding box center [190, 109] width 134 height 6
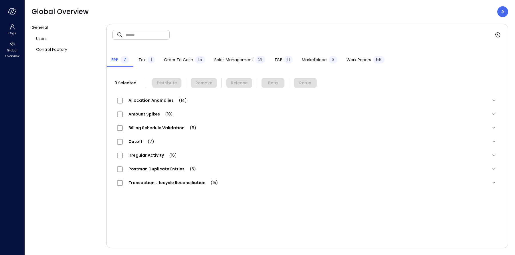
click at [179, 60] on span "Order to Cash" at bounding box center [178, 60] width 29 height 6
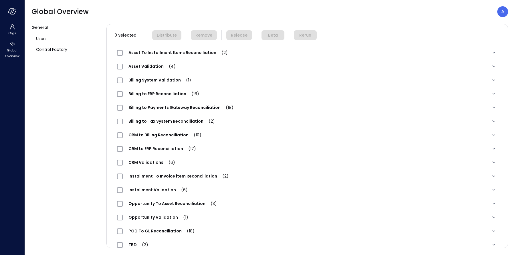
scroll to position [48, 0]
click at [165, 187] on div "Installment Validation (6)" at bounding box center [155, 190] width 76 height 7
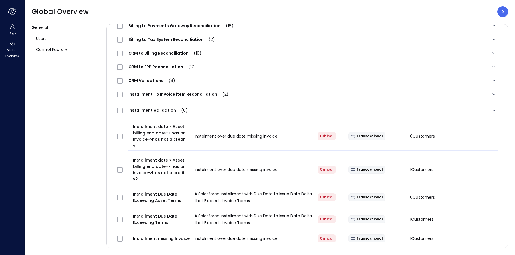
scroll to position [132, 0]
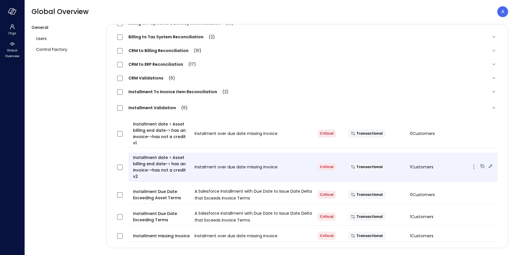
click at [488, 163] on icon at bounding box center [491, 166] width 6 height 6
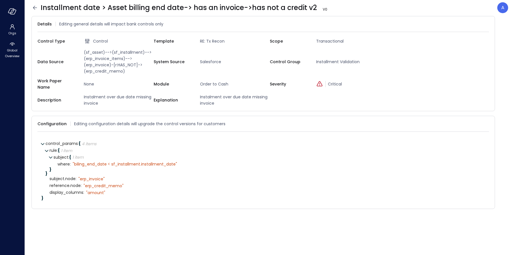
click at [35, 8] on icon at bounding box center [34, 7] width 7 height 7
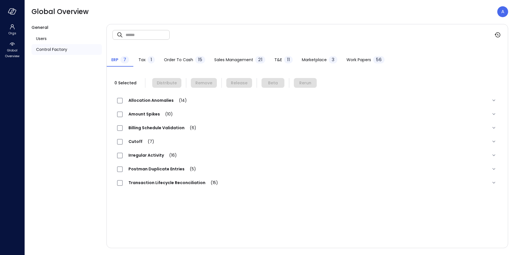
click at [188, 59] on span "Order to Cash" at bounding box center [178, 60] width 29 height 6
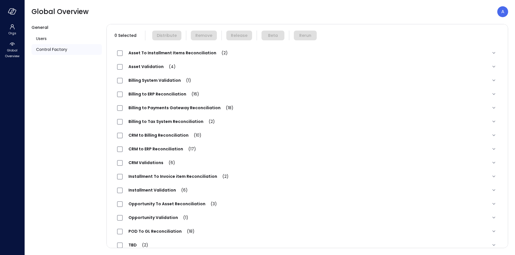
scroll to position [48, 0]
click at [159, 189] on span "Installment Validation (6)" at bounding box center [158, 190] width 71 height 6
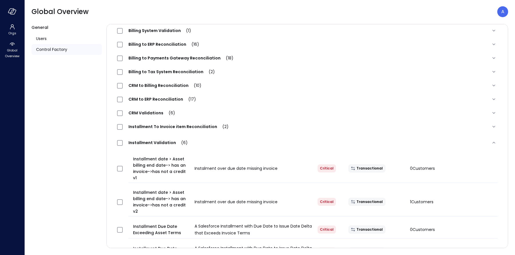
scroll to position [99, 0]
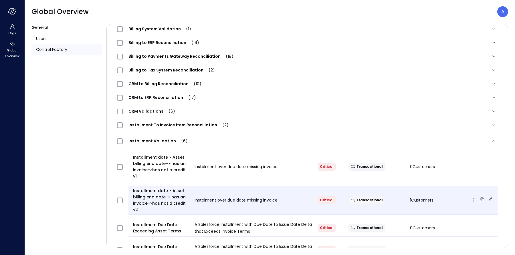
click at [488, 197] on icon at bounding box center [491, 200] width 6 height 6
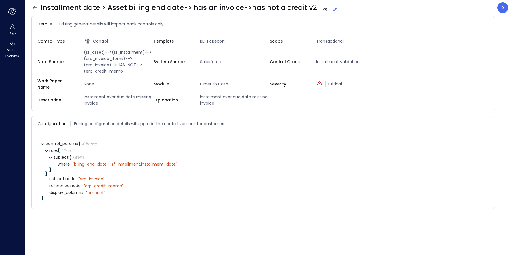
click at [332, 11] on icon at bounding box center [335, 10] width 6 height 6
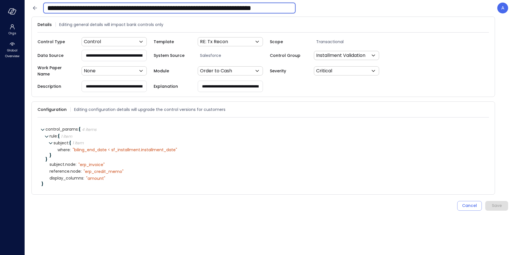
click at [288, 7] on input "**********" at bounding box center [169, 8] width 252 height 15
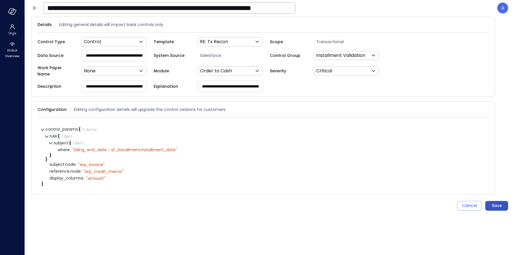
click at [492, 206] on button "Save" at bounding box center [496, 206] width 23 height 10
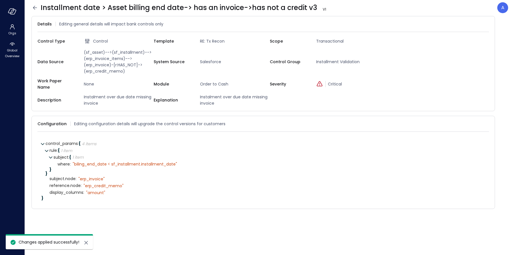
click at [35, 7] on icon at bounding box center [34, 7] width 7 height 7
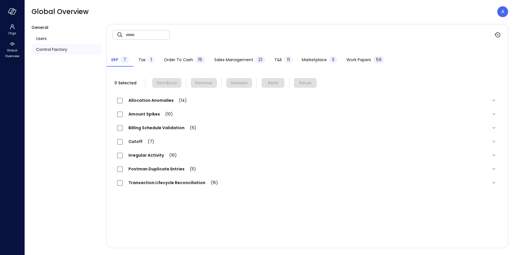
click at [175, 59] on span "Order to Cash" at bounding box center [178, 60] width 29 height 6
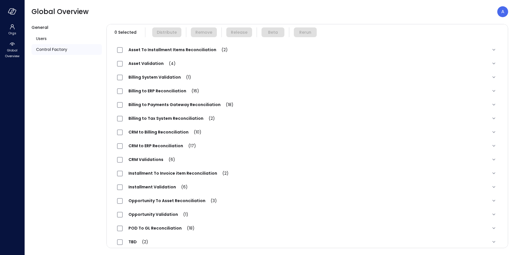
scroll to position [57, 0]
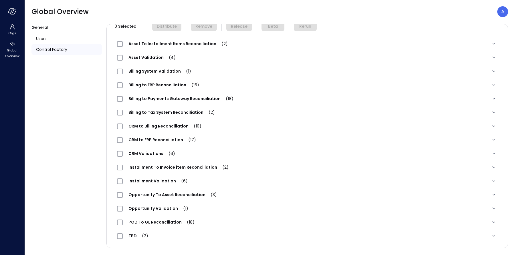
click at [161, 178] on div "Installment Validation (6)" at bounding box center [155, 181] width 76 height 7
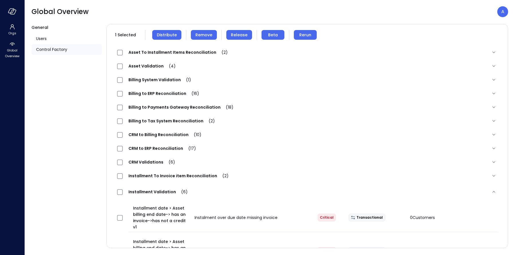
scroll to position [0, 0]
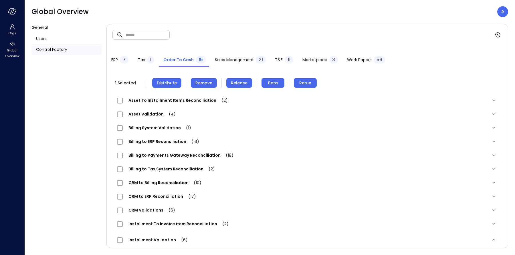
click at [300, 83] on span "Rerun" at bounding box center [305, 83] width 12 height 6
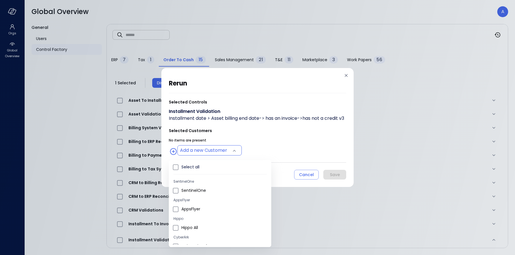
click at [212, 151] on body "Orgs Global Overview Global Overview A General Users Control Factory ​ ​ ERP 7 …" at bounding box center [257, 127] width 515 height 255
type input "**********"
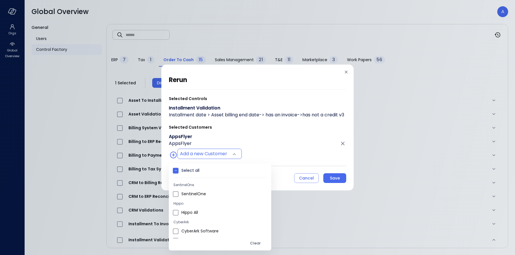
click at [253, 141] on div at bounding box center [257, 127] width 515 height 255
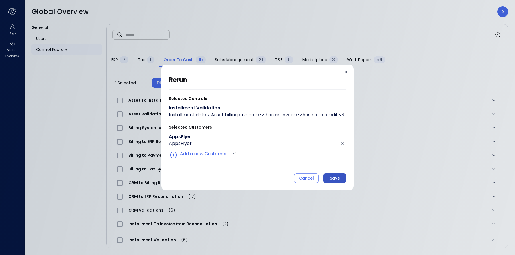
click at [330, 182] on div "Save" at bounding box center [335, 178] width 10 height 7
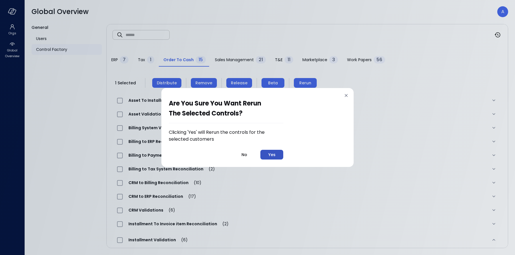
click at [280, 159] on button "Yes" at bounding box center [271, 155] width 23 height 10
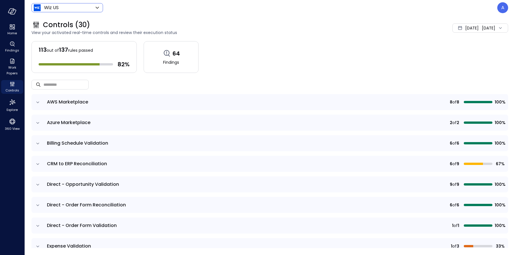
click at [63, 11] on body "Home Findings Work Papers Controls Explore 360 View Wiz US ****** ​ A Controls …" at bounding box center [257, 127] width 515 height 255
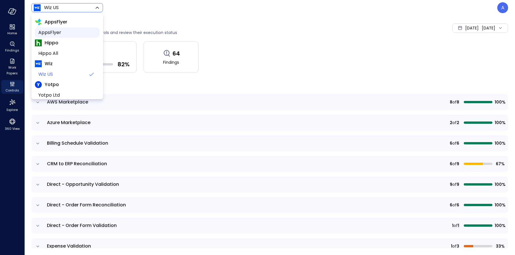
click at [53, 31] on span "AppsFlyer" at bounding box center [66, 32] width 57 height 7
type input "*******"
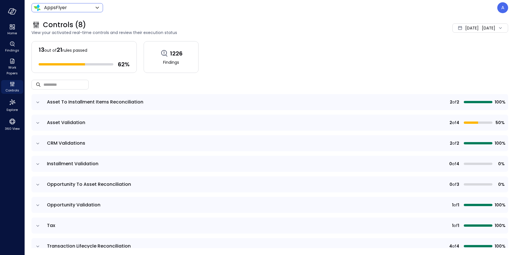
scroll to position [10, 0]
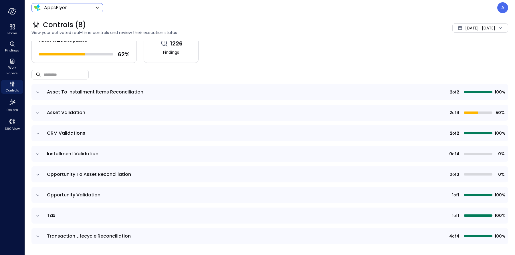
click at [40, 156] on icon "expand row" at bounding box center [38, 154] width 6 height 6
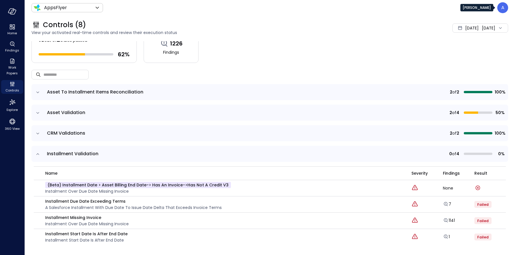
click at [501, 11] on div "A" at bounding box center [502, 7] width 11 height 11
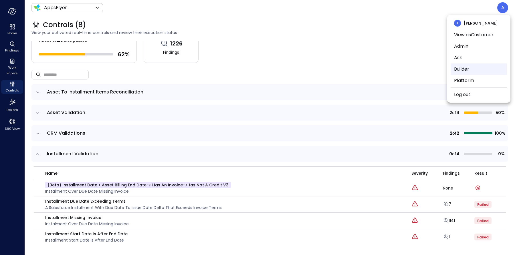
click at [467, 66] on li "Builder" at bounding box center [479, 69] width 56 height 11
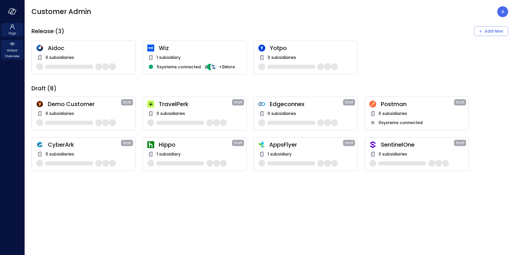
click at [8, 44] on div "Global Overview" at bounding box center [12, 49] width 22 height 19
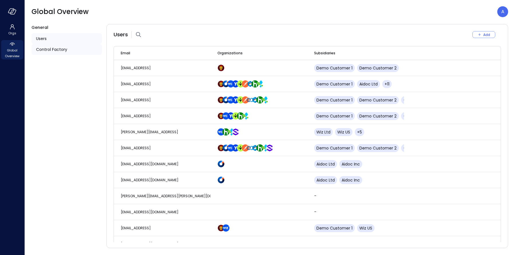
click at [36, 53] on div "Control Factory" at bounding box center [66, 49] width 70 height 11
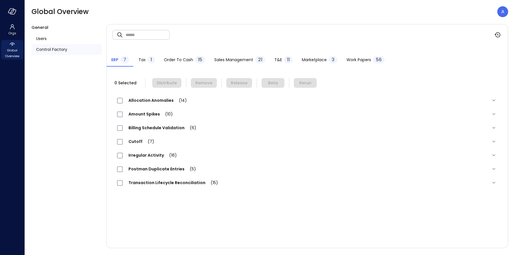
click at [178, 61] on span "Order to Cash" at bounding box center [178, 60] width 29 height 6
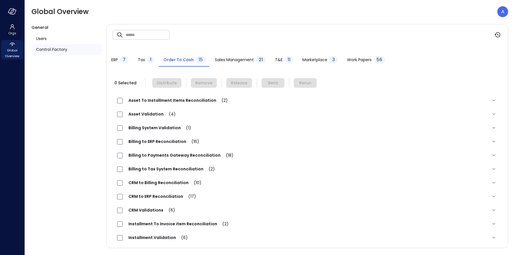
click at [143, 235] on span "Installment Validation (6)" at bounding box center [158, 238] width 71 height 6
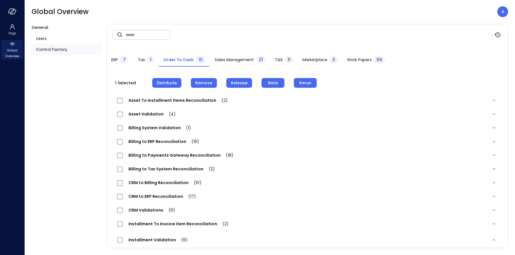
click at [207, 83] on span "Remove" at bounding box center [203, 83] width 17 height 6
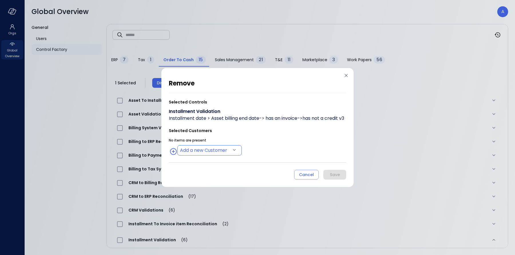
click at [207, 151] on body "Orgs Global Overview Global Overview A General Users Control Factory ​ ​ ERP 7 …" at bounding box center [257, 127] width 515 height 255
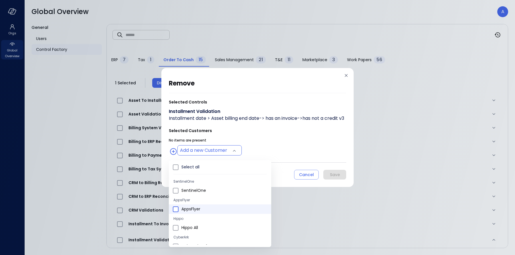
type input "**********"
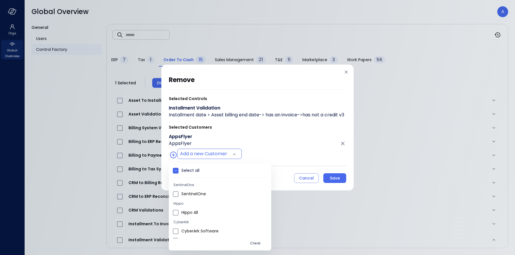
click at [289, 163] on div at bounding box center [257, 127] width 515 height 255
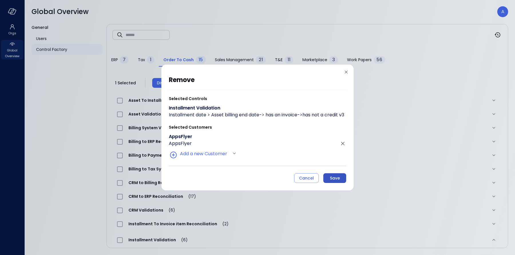
click at [333, 182] on div "Save" at bounding box center [335, 178] width 10 height 7
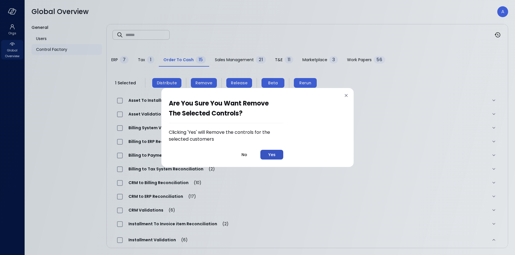
click at [274, 157] on div "Yes" at bounding box center [271, 154] width 7 height 7
